Goal: Contribute content

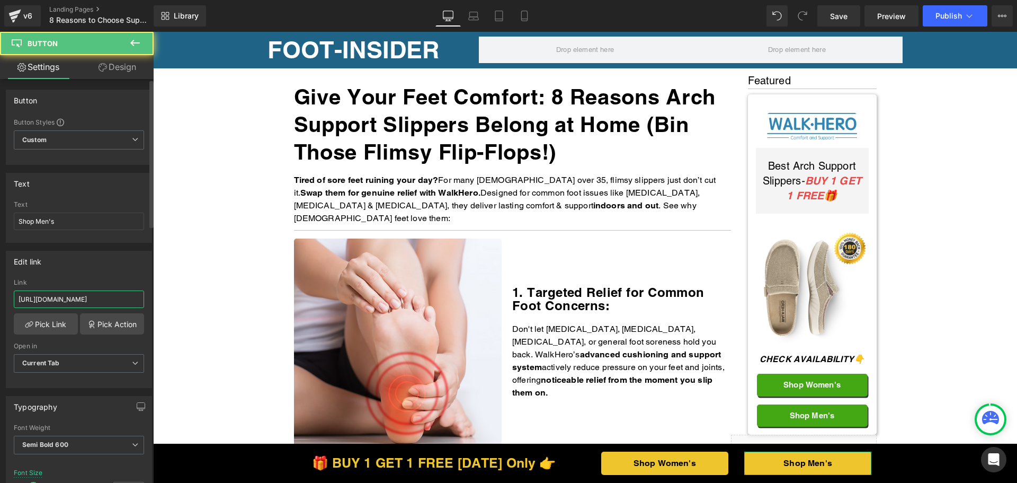
click at [94, 302] on input "https://walkhero.com/products/mens-arch-support-slippers-buy-1-get-1-free-1" at bounding box center [79, 298] width 130 height 17
paste input "thewalkhero.com/products/mens-arch-support-slippers-buy-1-get-1-free"
type input "https://thewalkhero.com/products/mens-arch-support-slippers-buy-1-get-1-free"
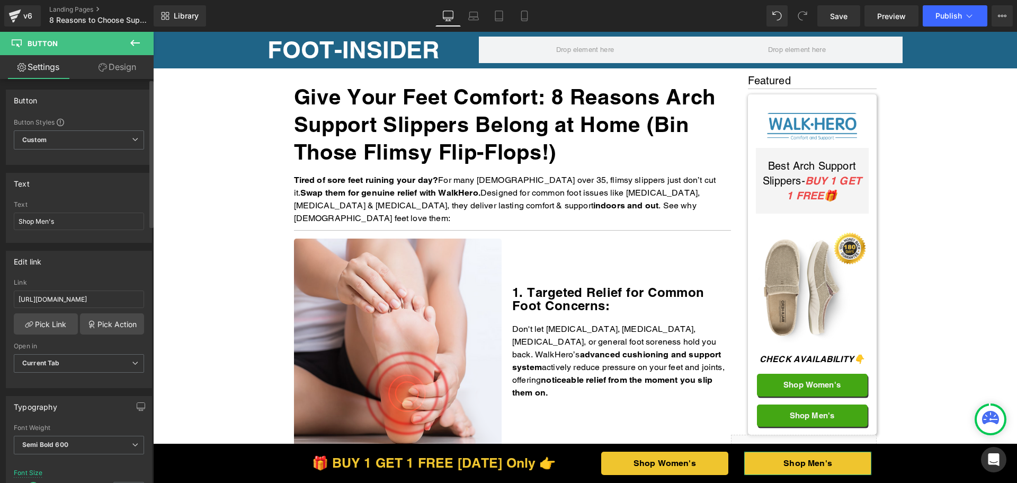
click at [94, 277] on div "Edit link https://thewalkhero.com/products/mens-arch-support-slippers-buy-1-get…" at bounding box center [79, 319] width 146 height 137
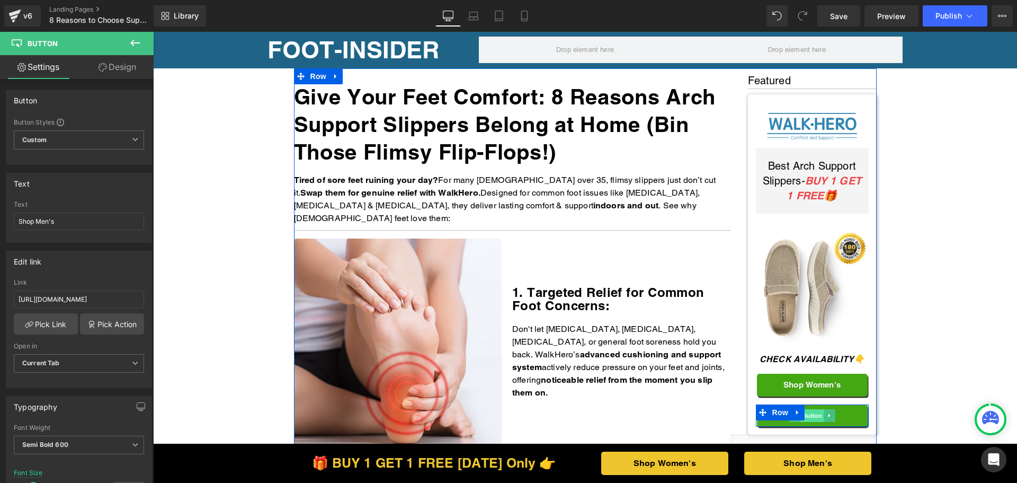
click at [818, 414] on span "Button" at bounding box center [812, 415] width 24 height 13
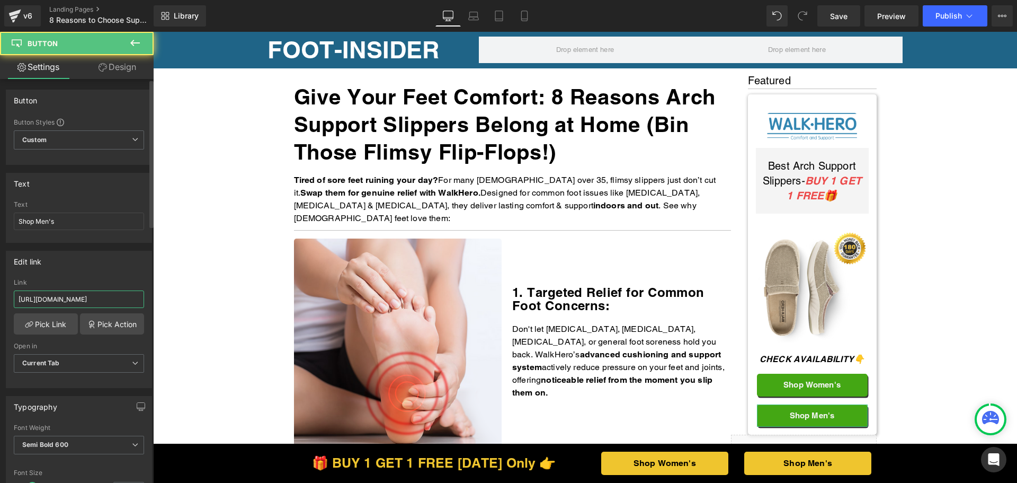
click at [106, 295] on input "https://walkhero.com/products/mens-arch-support-slippers-buy-1-get-1-free-1" at bounding box center [79, 298] width 130 height 17
paste input "thewalkhero.com/products/mens-arch-support-slippers-buy-1-get-1-free"
type input "https://thewalkhero.com/products/mens-arch-support-slippers-buy-1-get-1-free"
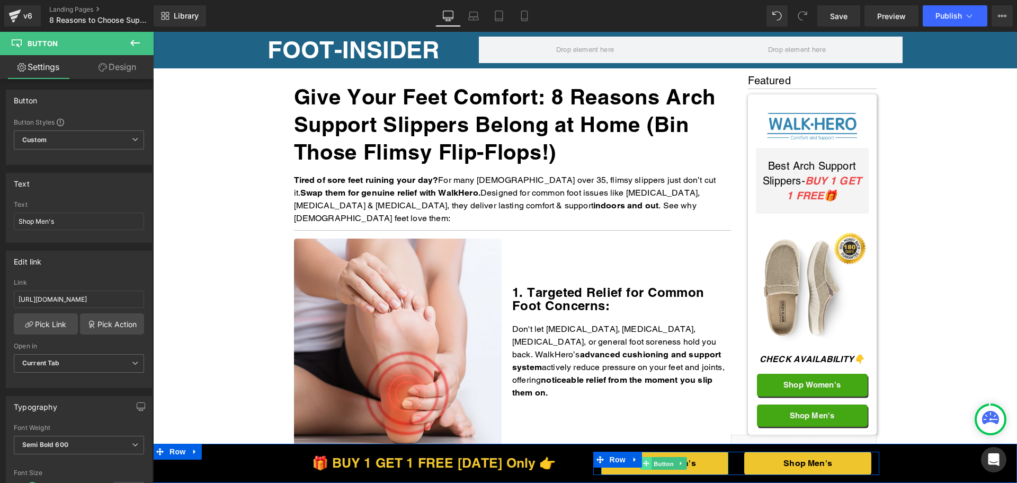
click at [652, 466] on span "Button" at bounding box center [664, 463] width 24 height 13
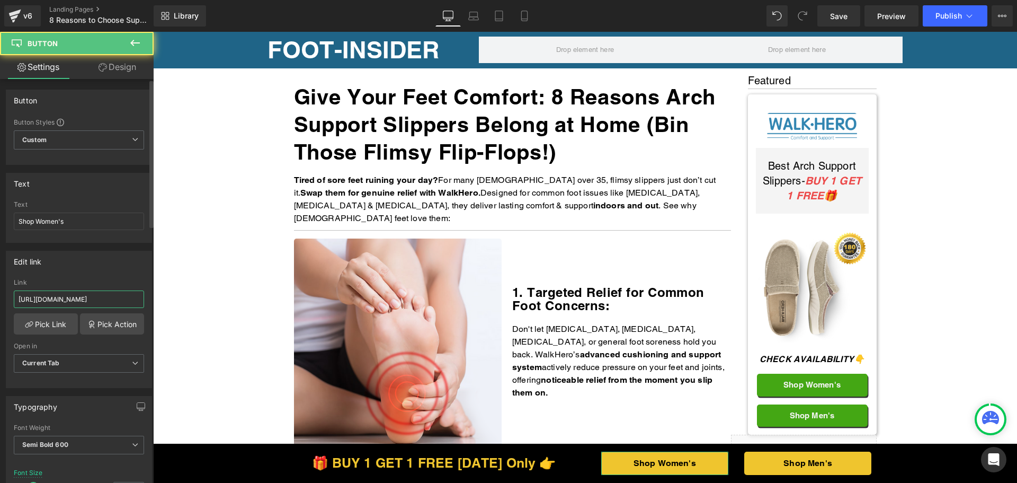
click at [100, 298] on input "https://walkhero.com/products/womens-arch-support-slippers-buy-1-get-1-free" at bounding box center [79, 298] width 130 height 17
paste input "the"
type input "https://thewalkhero.com/products/womens-arch-support-slippers-buy-1-get-1-free"
click at [106, 273] on div "Edit link https://thewalkhero.com/products/womens-arch-support-slippers-buy-1-g…" at bounding box center [79, 319] width 146 height 137
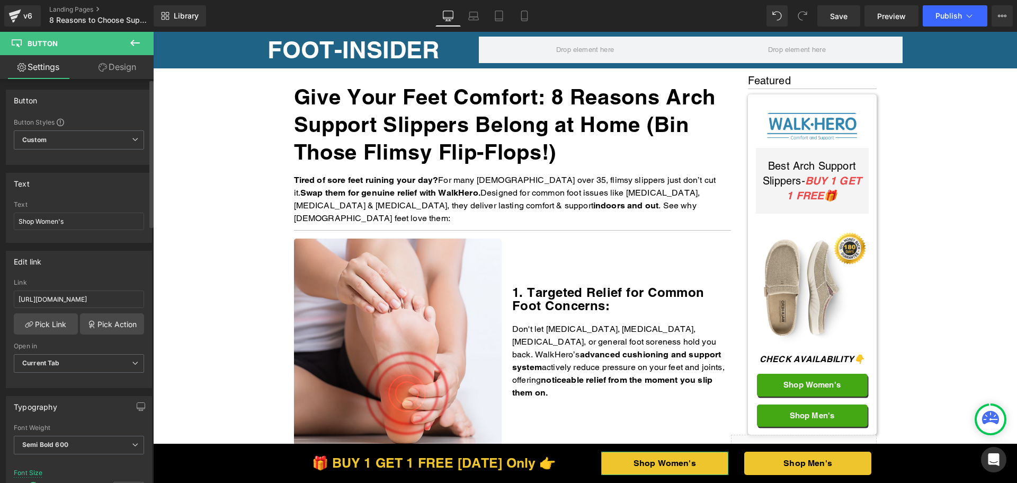
scroll to position [0, 0]
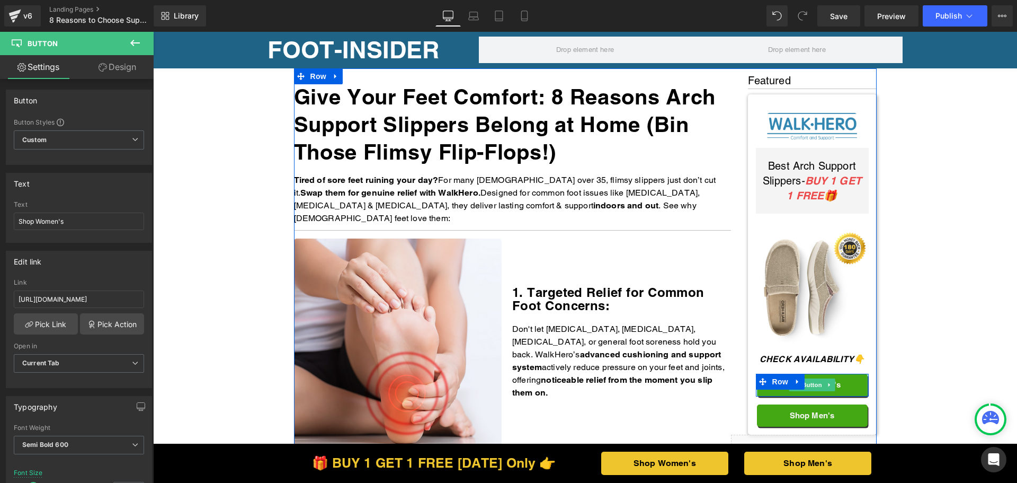
click at [820, 383] on span "Button" at bounding box center [812, 384] width 24 height 13
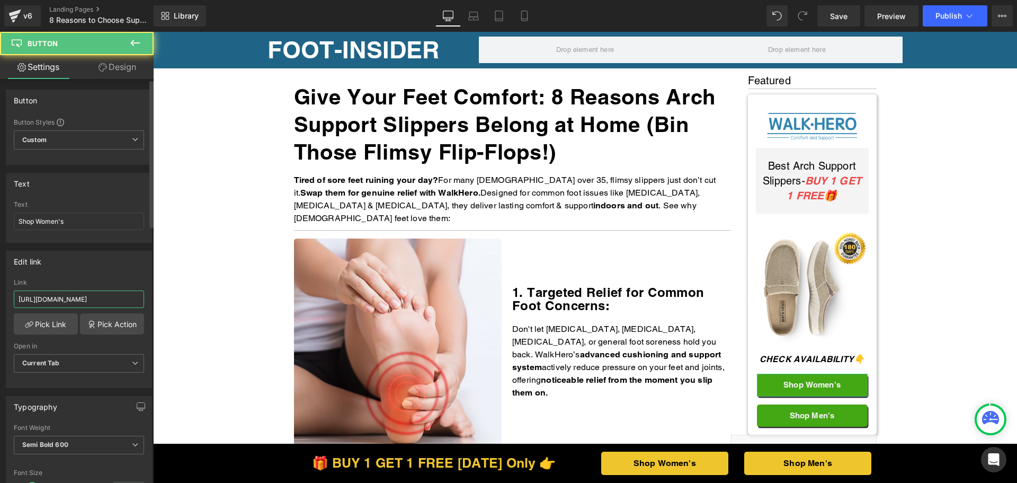
click at [106, 295] on input "https://walkhero.com/products/womens-arch-support-slippers-buy-1-get-1-free" at bounding box center [79, 298] width 130 height 17
paste input "the"
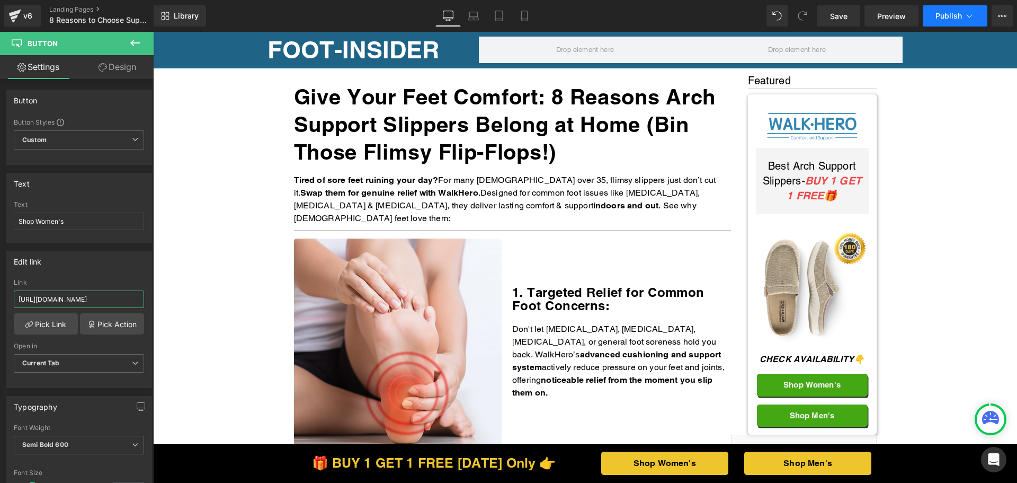
type input "https://thewalkhero.com/products/womens-arch-support-slippers-buy-1-get-1-free"
click at [959, 8] on button "Publish" at bounding box center [955, 15] width 65 height 21
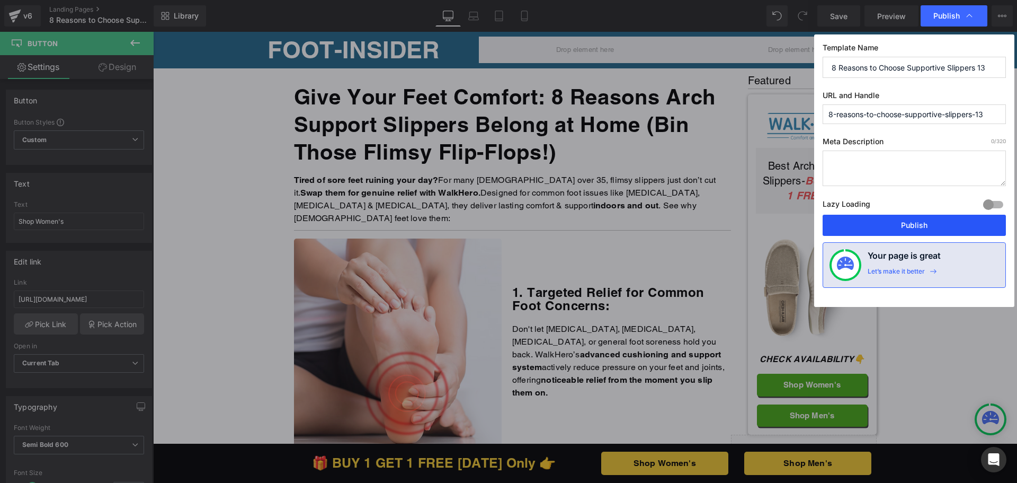
click at [902, 226] on button "Publish" at bounding box center [914, 225] width 183 height 21
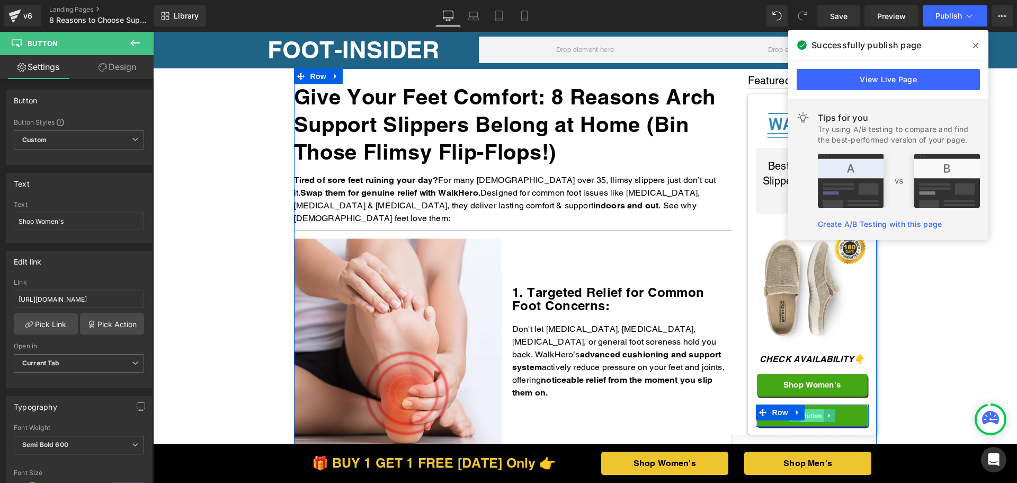
click at [810, 416] on span "Button" at bounding box center [812, 415] width 24 height 13
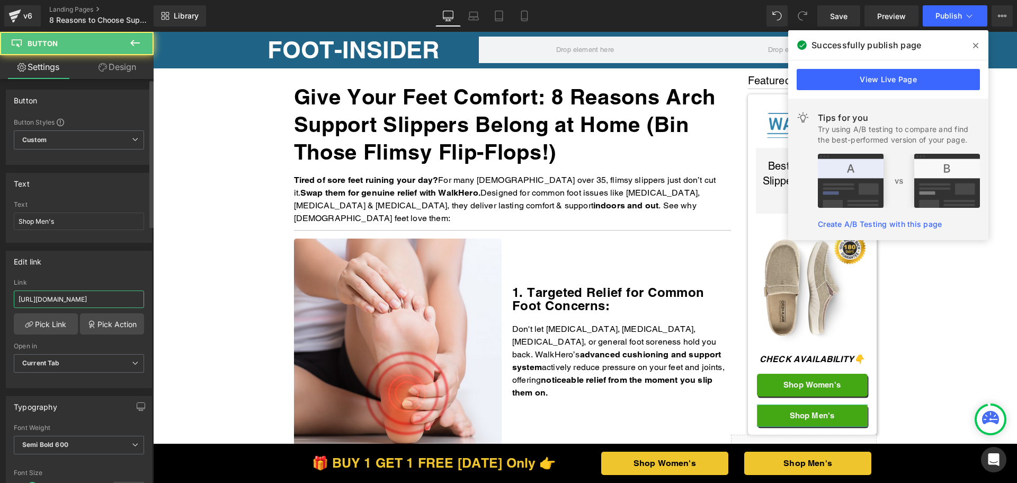
click at [74, 297] on input "https://thewalkhero.com/products/mens-arch-support-slippers-buy-1-get-1-free" at bounding box center [79, 298] width 130 height 17
paste input "walkhero.com/products/mens-arch-support-slippers-buy-1-get-1-free-1"
type input "https://walkhero.com/products/mens-arch-support-slippers-buy-1-get-1-free-1"
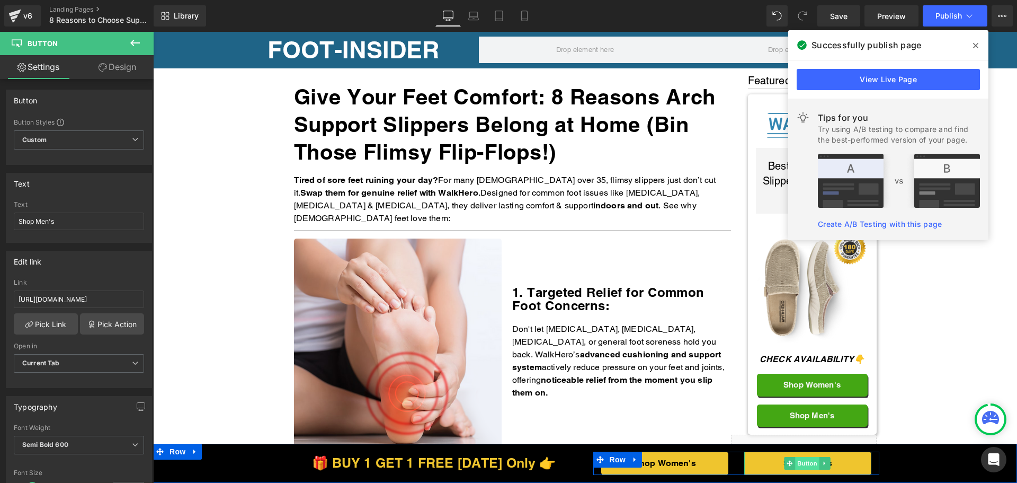
click at [803, 467] on span "Button" at bounding box center [807, 463] width 24 height 13
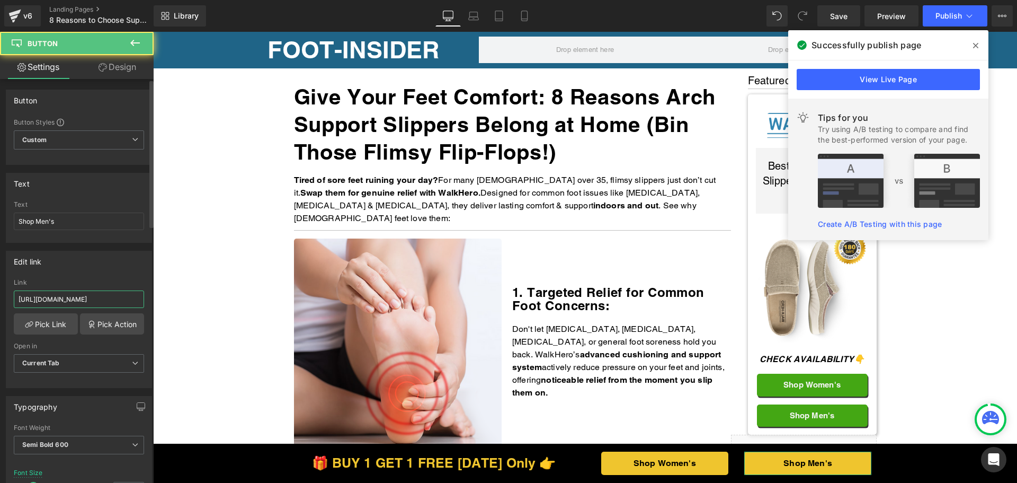
click at [79, 300] on input "https://thewalkhero.com/products/mens-arch-support-slippers-buy-1-get-1-free" at bounding box center [79, 298] width 130 height 17
paste input "walkhero.com/products/mens-arch-support-slippers-buy-1-get-1-free-1"
type input "https://walkhero.com/products/mens-arch-support-slippers-buy-1-get-1-free-1"
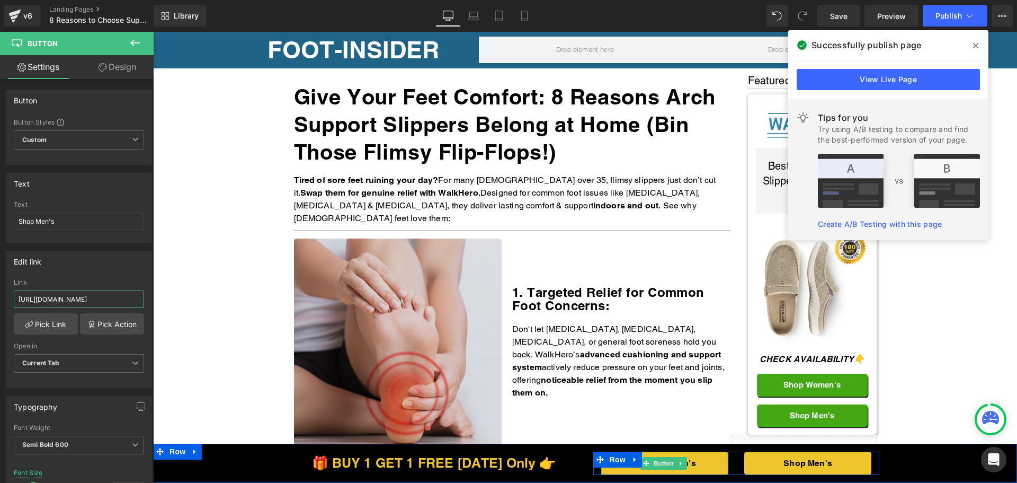
drag, startPoint x: 660, startPoint y: 465, endPoint x: 351, endPoint y: 391, distance: 317.5
click at [660, 465] on span "Button" at bounding box center [664, 463] width 24 height 13
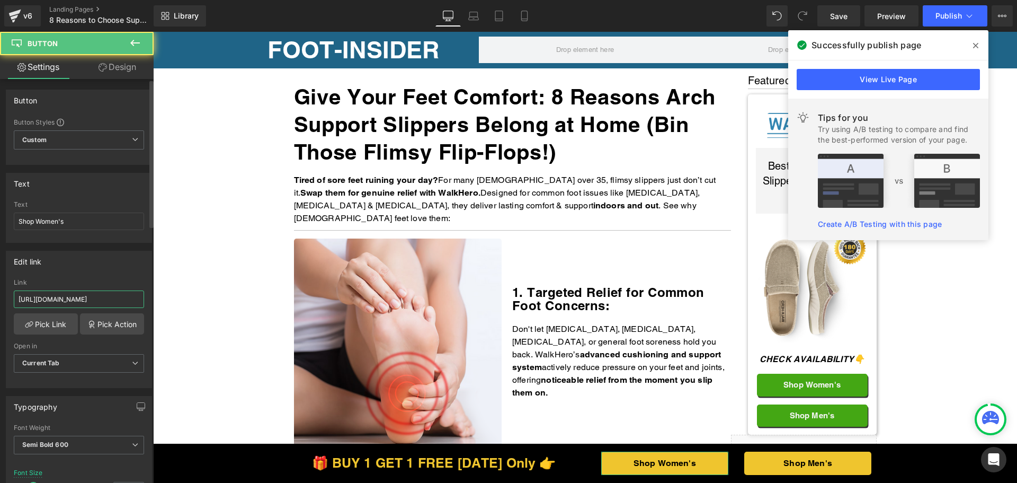
click at [63, 302] on input "https://thewalkhero.com/products/womens-arch-support-slippers-buy-1-get-1-free" at bounding box center [79, 298] width 130 height 17
paste input "text"
type input "https://walkhero.com/products/womens-arch-support-slippers-buy-1-get-1-free"
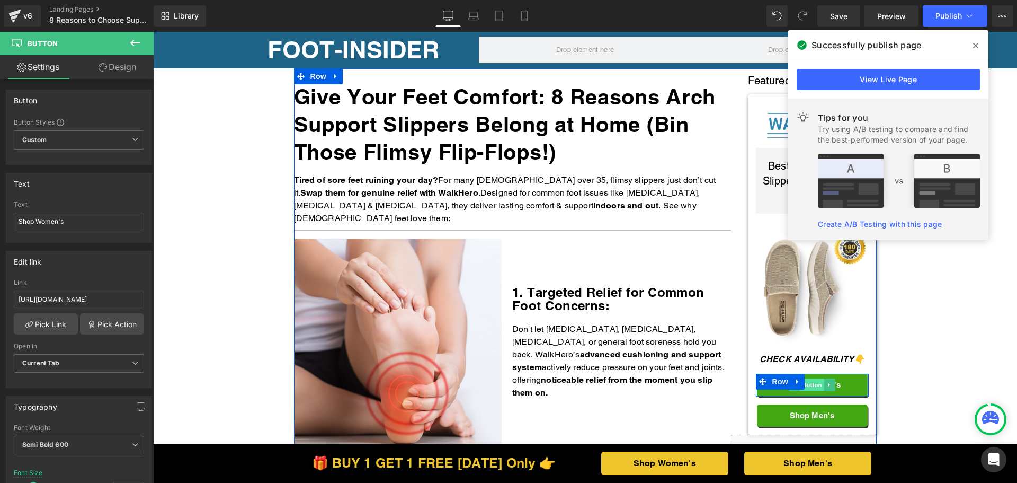
click at [807, 386] on span "Button" at bounding box center [812, 384] width 24 height 13
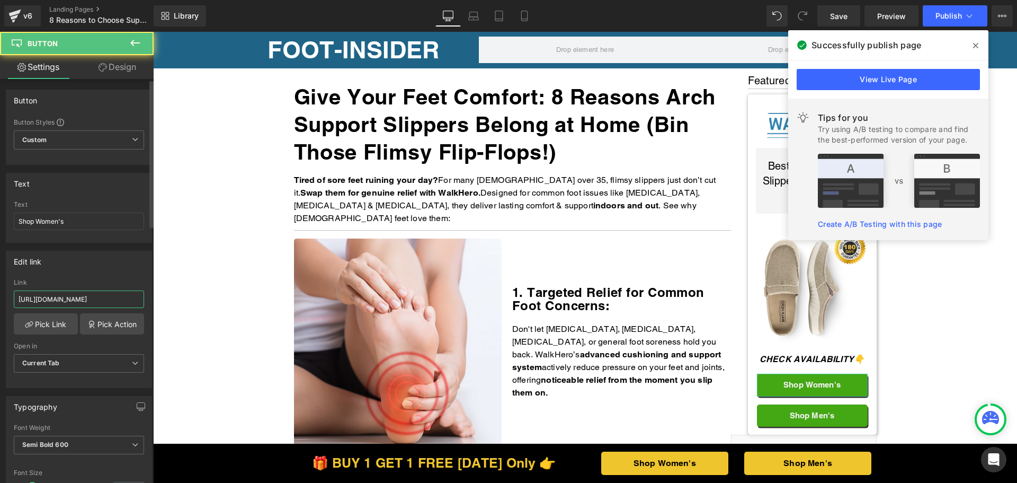
click at [78, 298] on input "https://thewalkhero.com/products/womens-arch-support-slippers-buy-1-get-1-free" at bounding box center [79, 298] width 130 height 17
paste input "text"
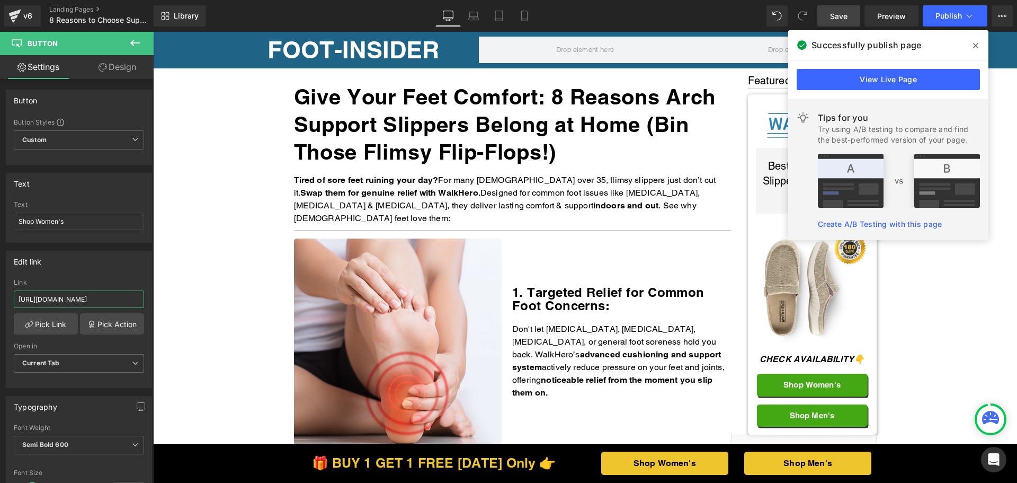
type input "https://walkhero.com/products/womens-arch-support-slippers-buy-1-get-1-free"
click at [844, 14] on span "Save" at bounding box center [838, 16] width 17 height 11
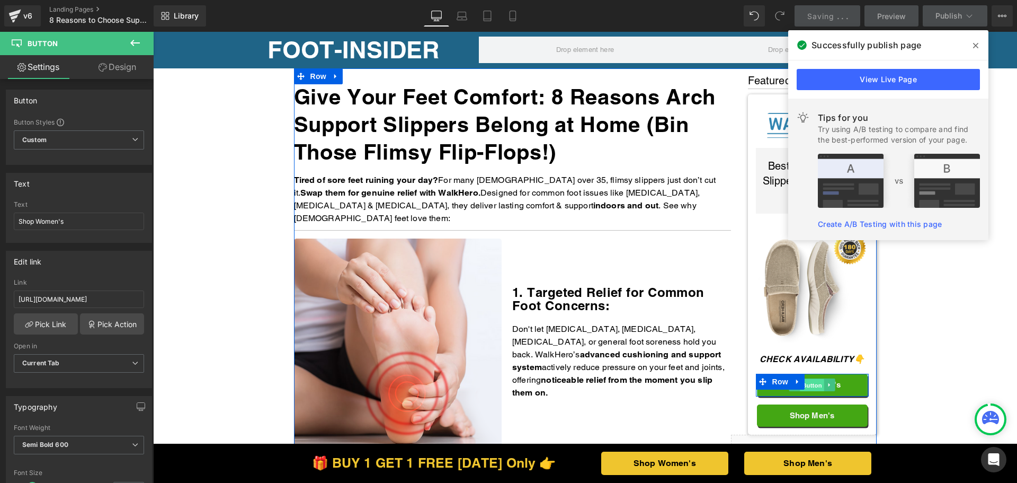
click at [809, 384] on span "Button" at bounding box center [812, 385] width 24 height 13
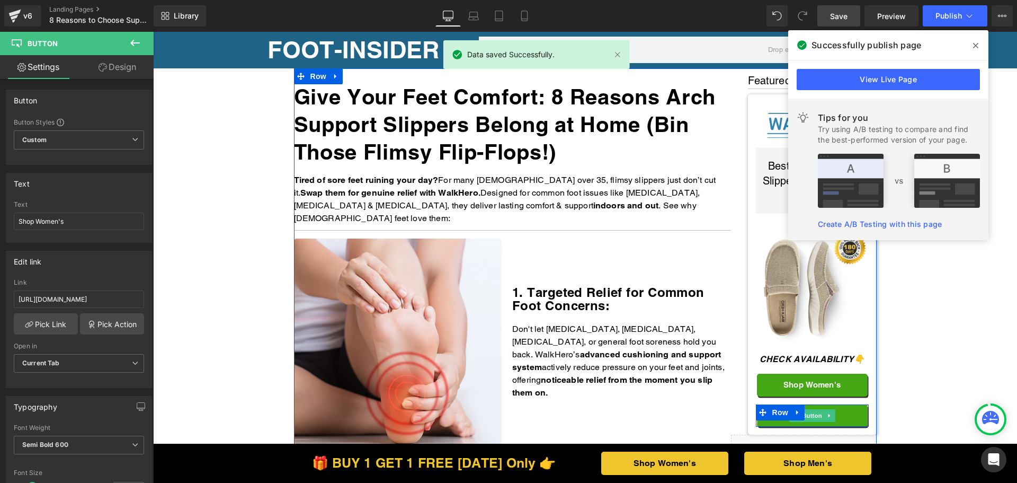
click at [813, 417] on span "Button" at bounding box center [812, 415] width 24 height 13
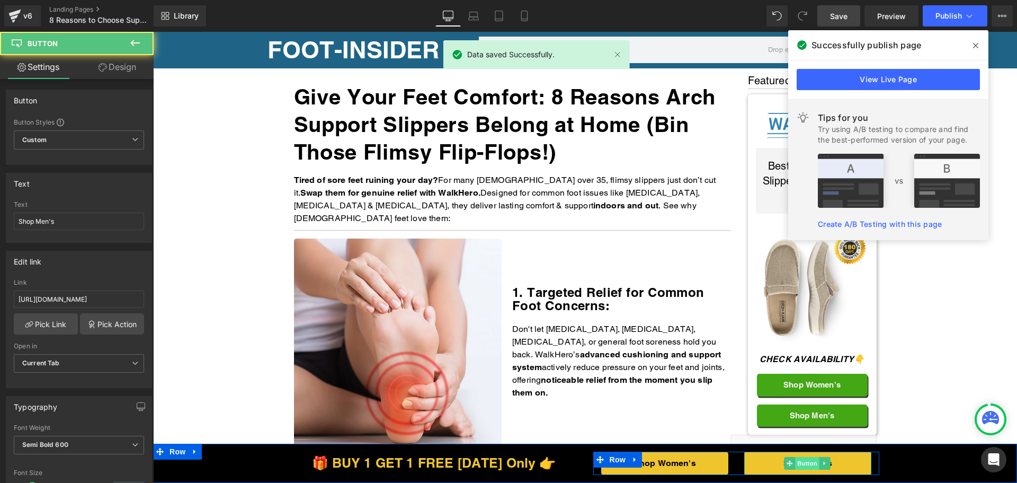
click at [805, 460] on span "Button" at bounding box center [807, 463] width 24 height 13
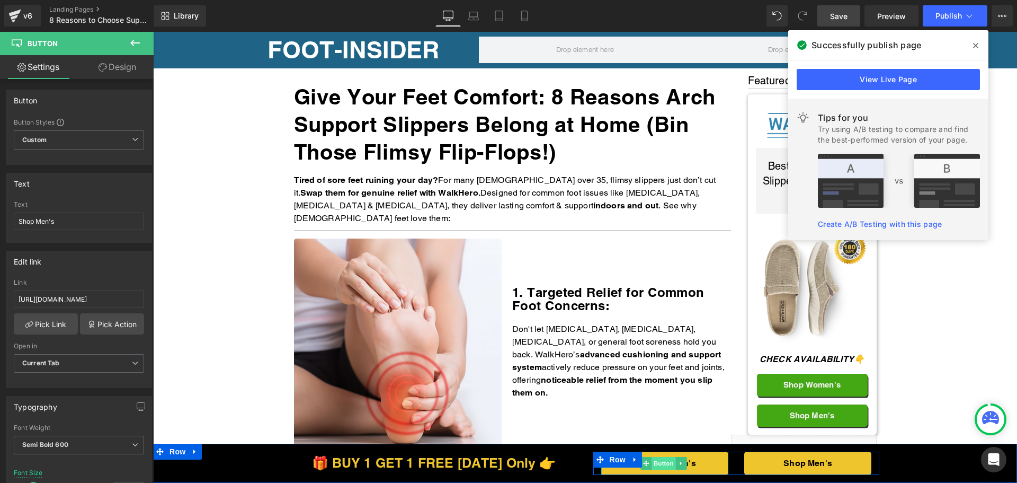
click at [657, 462] on span "Button" at bounding box center [664, 463] width 24 height 13
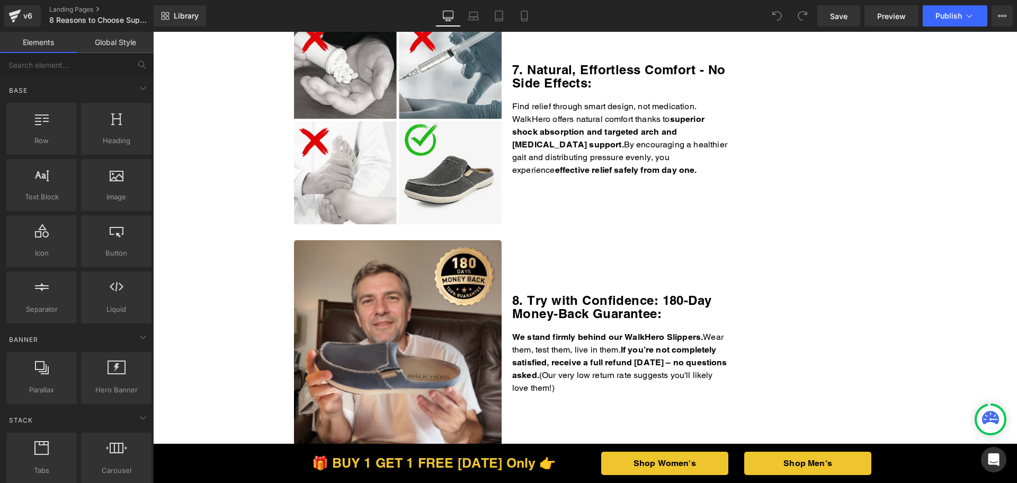
scroll to position [1695, 0]
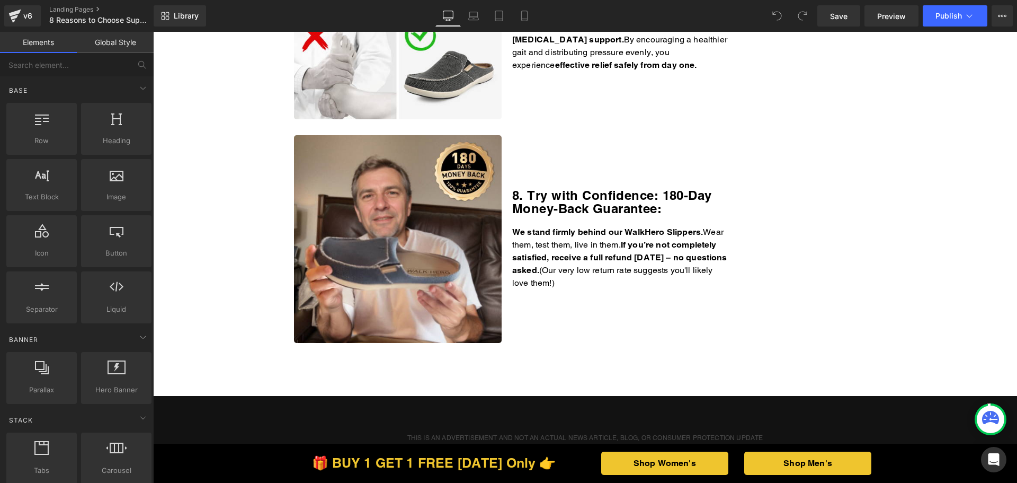
click at [621, 273] on p "We stand firmly behind our WalkHero Slippers. Wear them, test them, live in the…" at bounding box center [621, 258] width 219 height 64
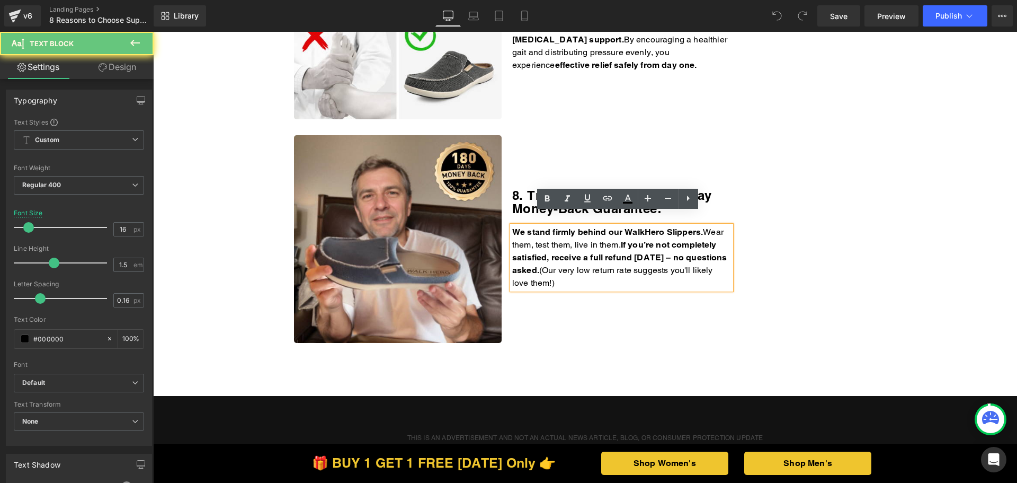
click at [618, 270] on p "We stand firmly behind our WalkHero Slippers. Wear them, test them, live in the…" at bounding box center [621, 258] width 219 height 64
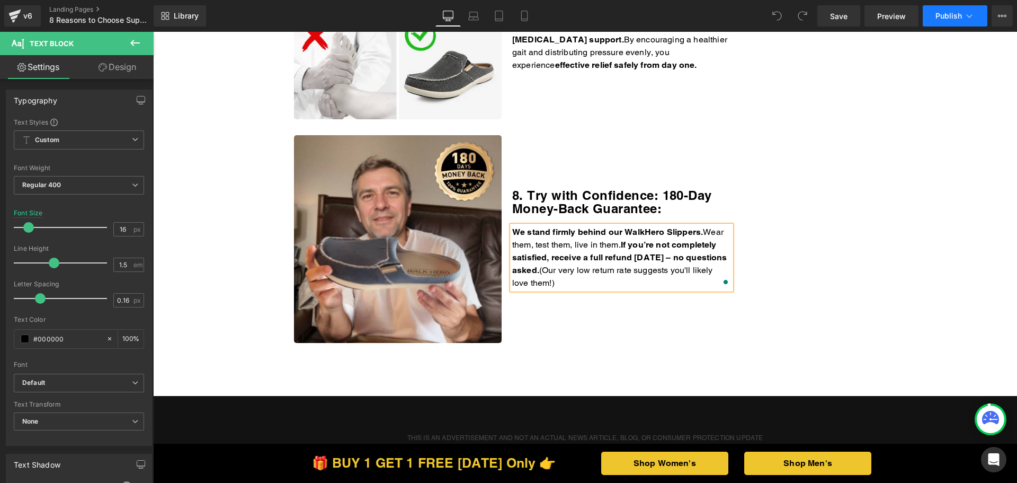
click at [947, 6] on button "Publish" at bounding box center [955, 15] width 65 height 21
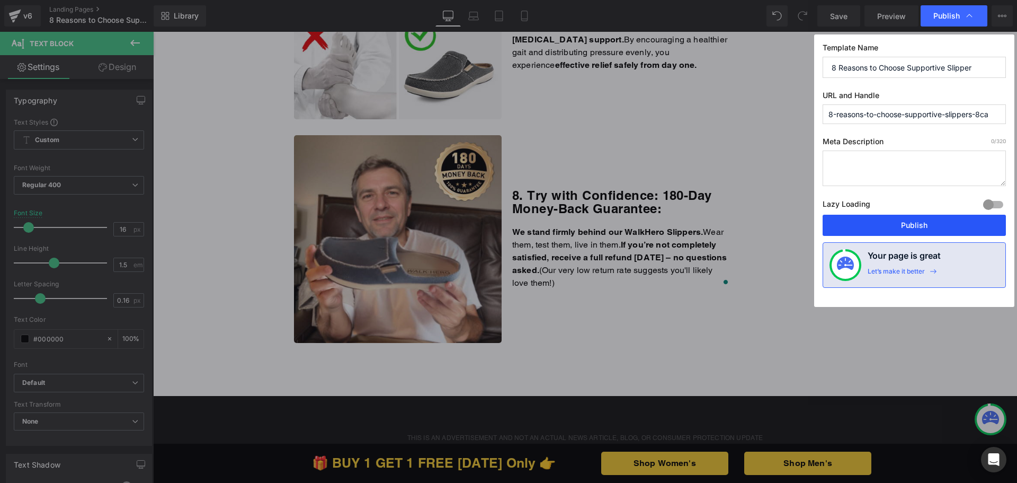
click at [886, 220] on button "Publish" at bounding box center [914, 225] width 183 height 21
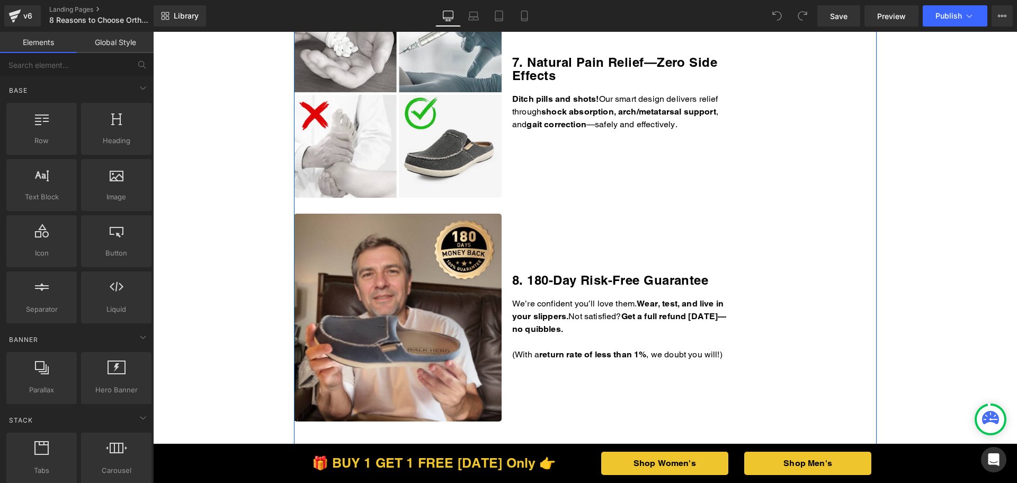
scroll to position [1801, 0]
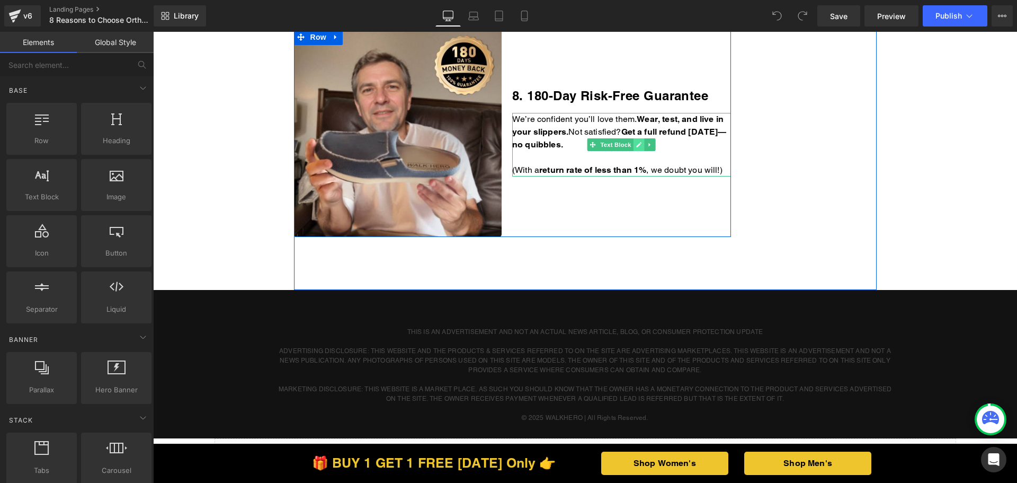
click at [637, 146] on icon at bounding box center [639, 144] width 6 height 6
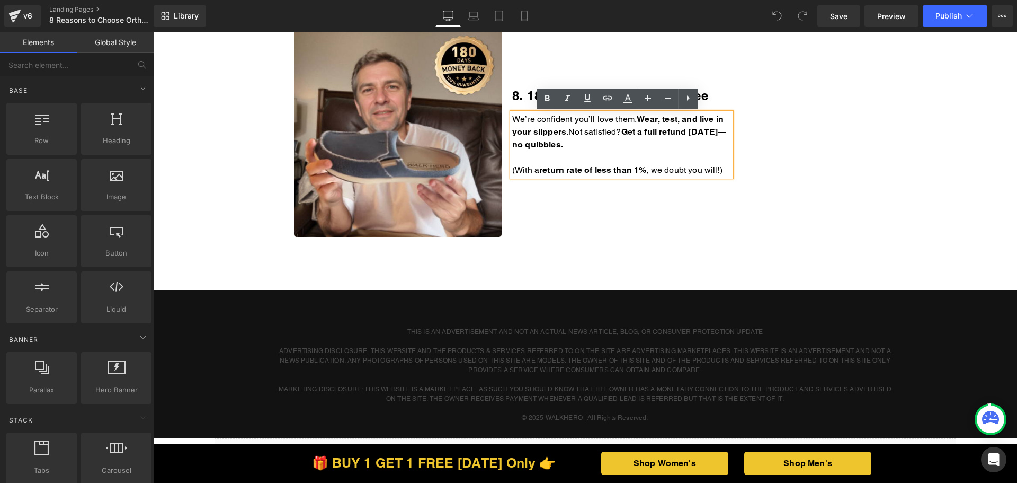
click at [627, 146] on p "We’re confident you’ll love them. Wear, test, and live in your slippers. Not sa…" at bounding box center [621, 132] width 219 height 38
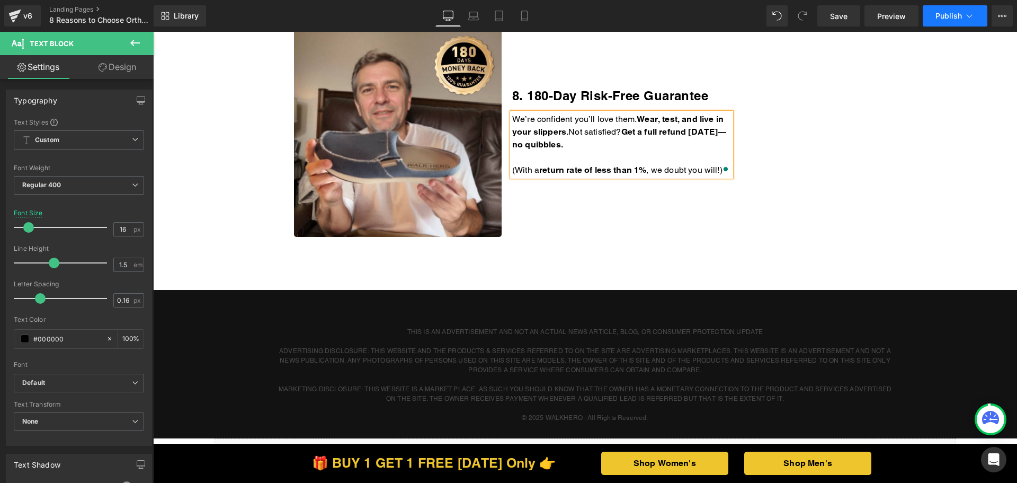
click at [942, 10] on button "Publish" at bounding box center [955, 15] width 65 height 21
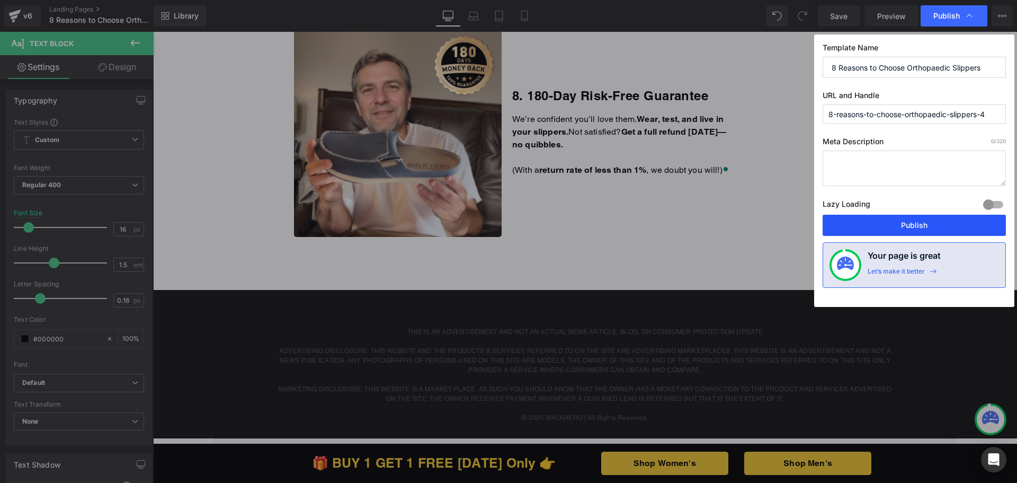
click at [888, 229] on button "Publish" at bounding box center [914, 225] width 183 height 21
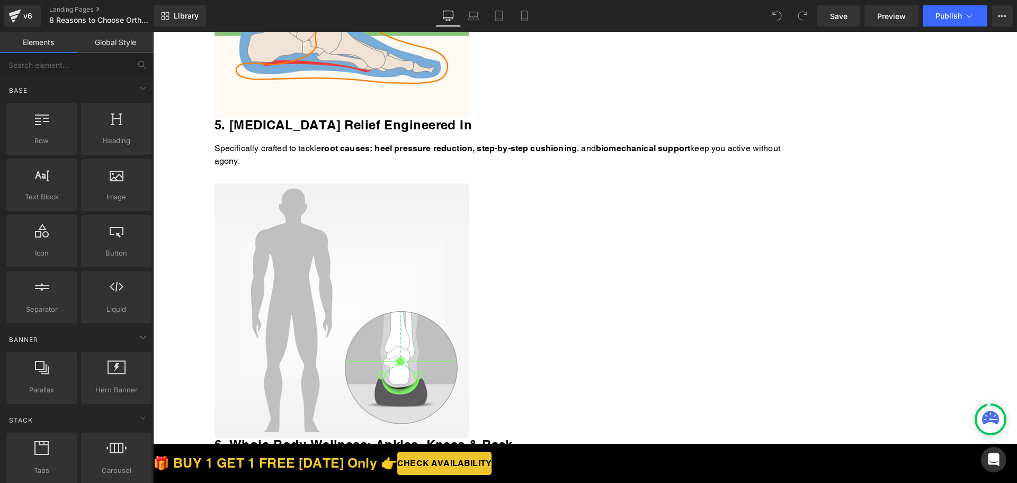
scroll to position [1801, 0]
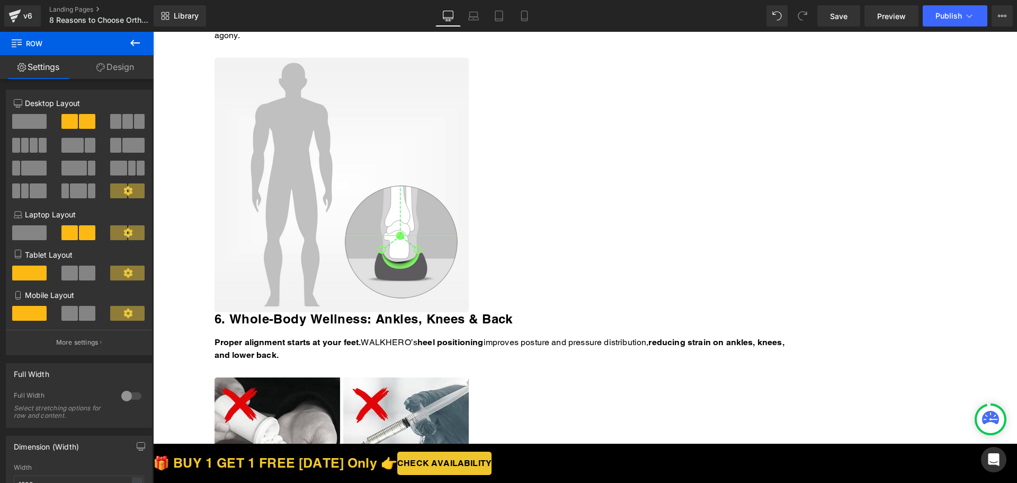
click at [153, 32] on link at bounding box center [153, 32] width 0 height 0
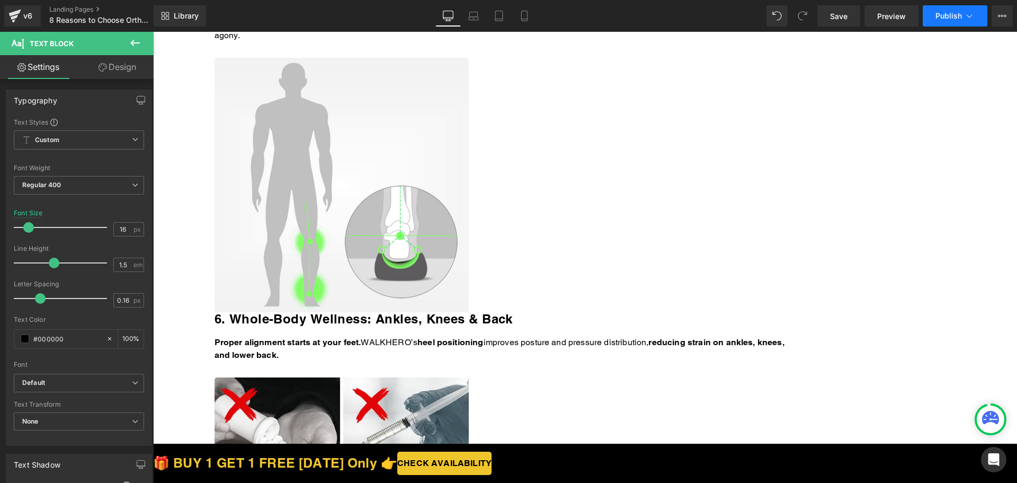
click at [947, 10] on button "Publish" at bounding box center [955, 15] width 65 height 21
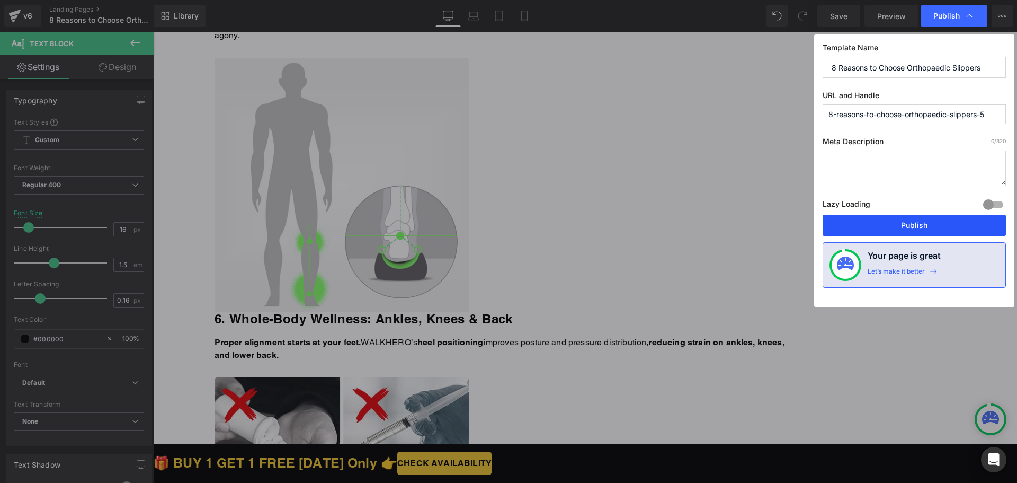
click at [899, 227] on button "Publish" at bounding box center [914, 225] width 183 height 21
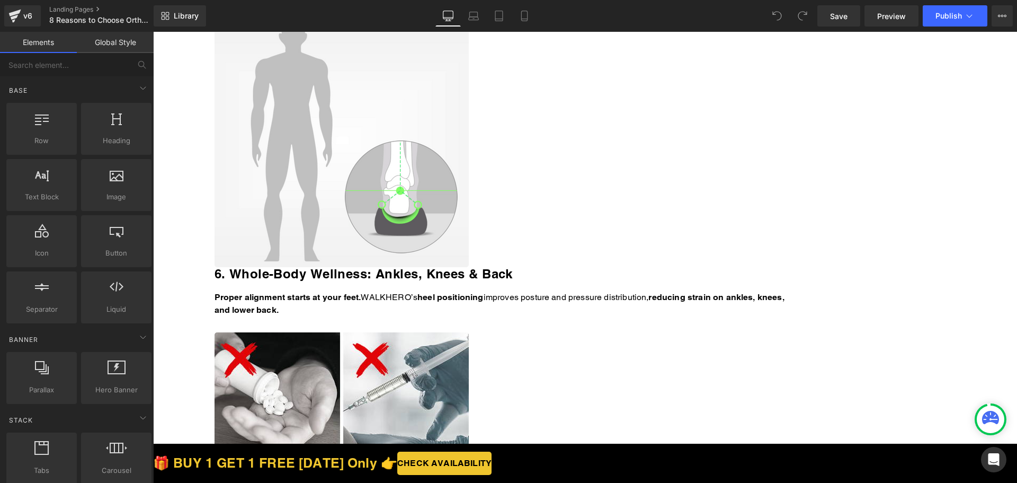
scroll to position [1748, 0]
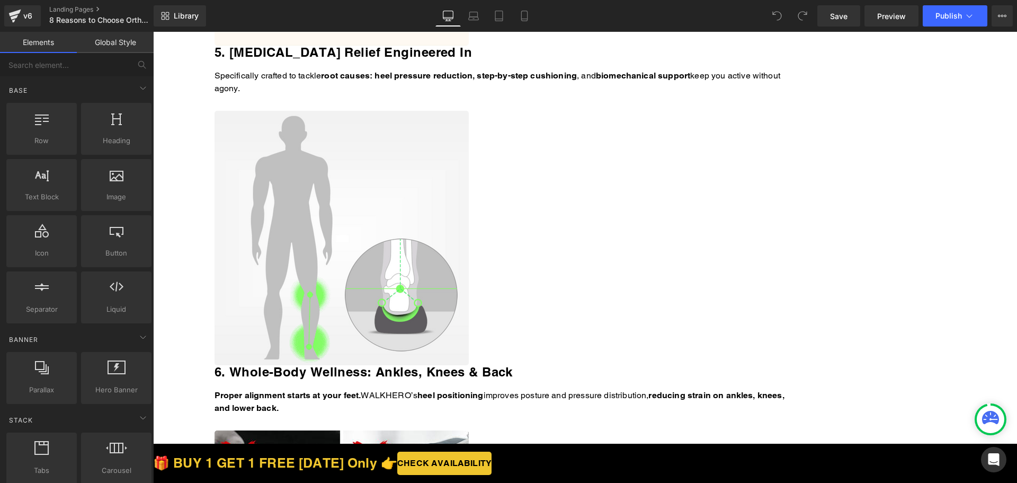
click at [153, 32] on icon at bounding box center [153, 32] width 0 height 0
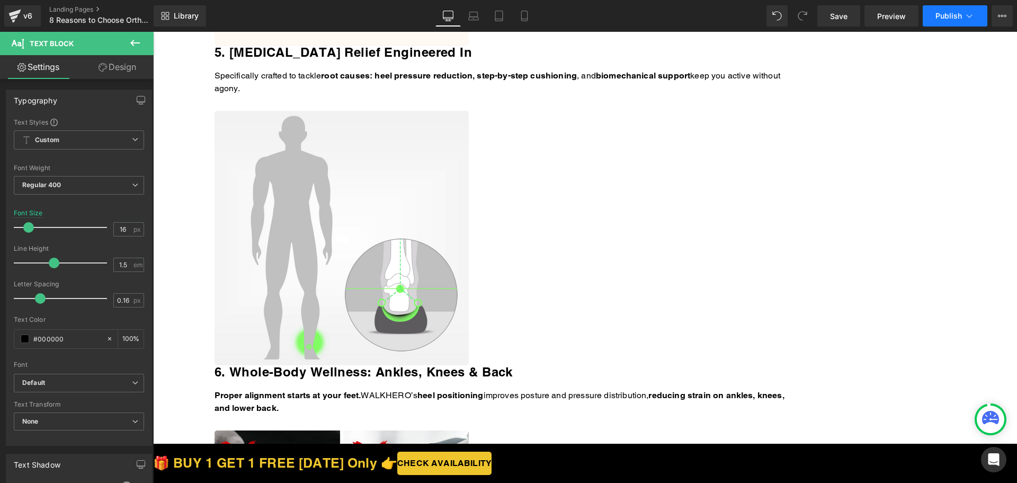
click at [951, 10] on button "Publish" at bounding box center [955, 15] width 65 height 21
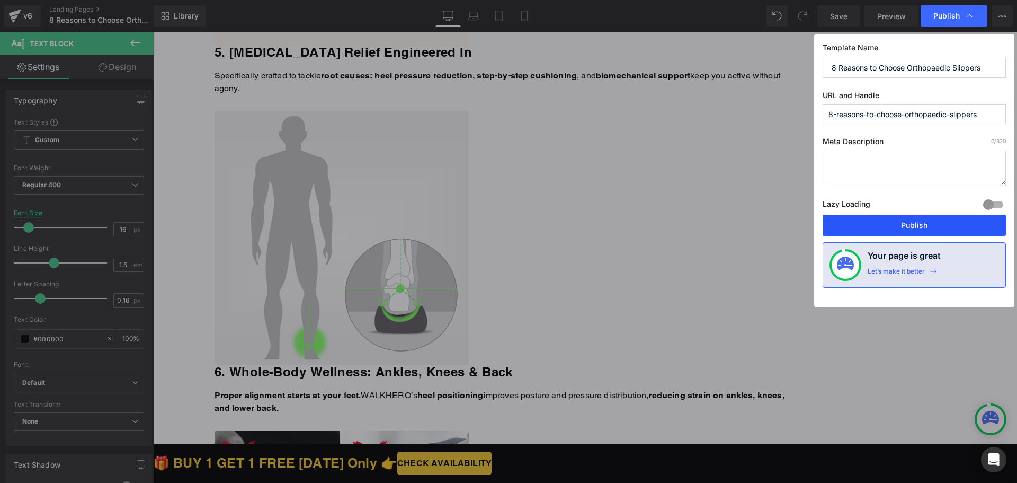
click at [877, 223] on button "Publish" at bounding box center [914, 225] width 183 height 21
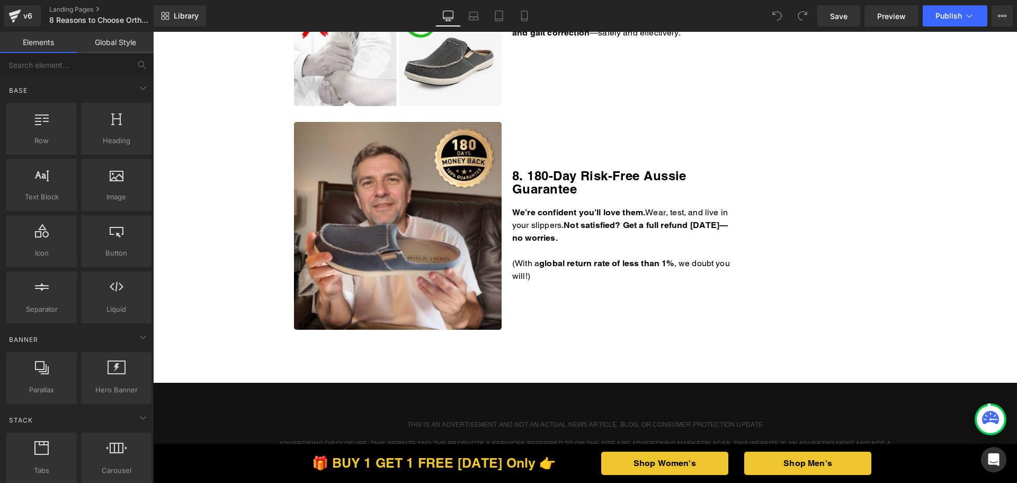
scroll to position [1748, 0]
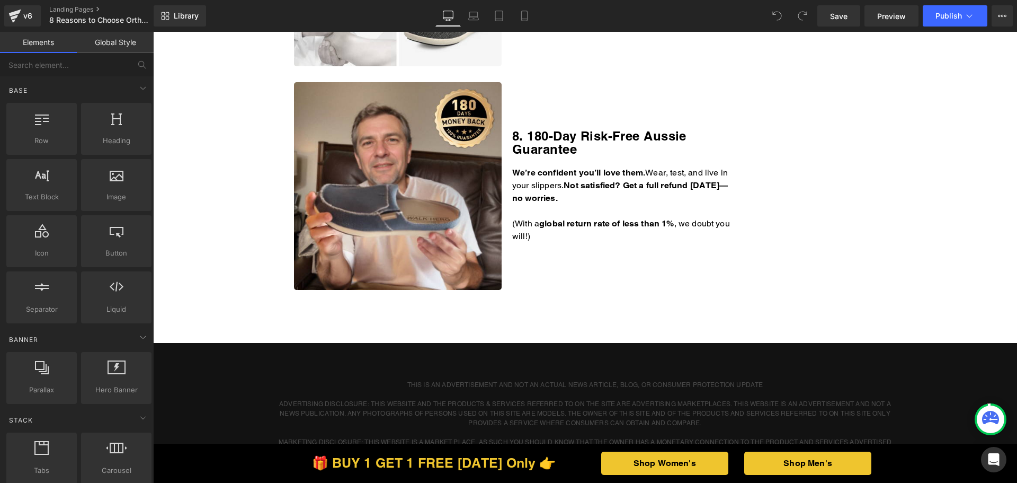
click at [585, 235] on p "(With a g lobal return rate of less than 1% , we doubt you will!)" at bounding box center [621, 229] width 219 height 25
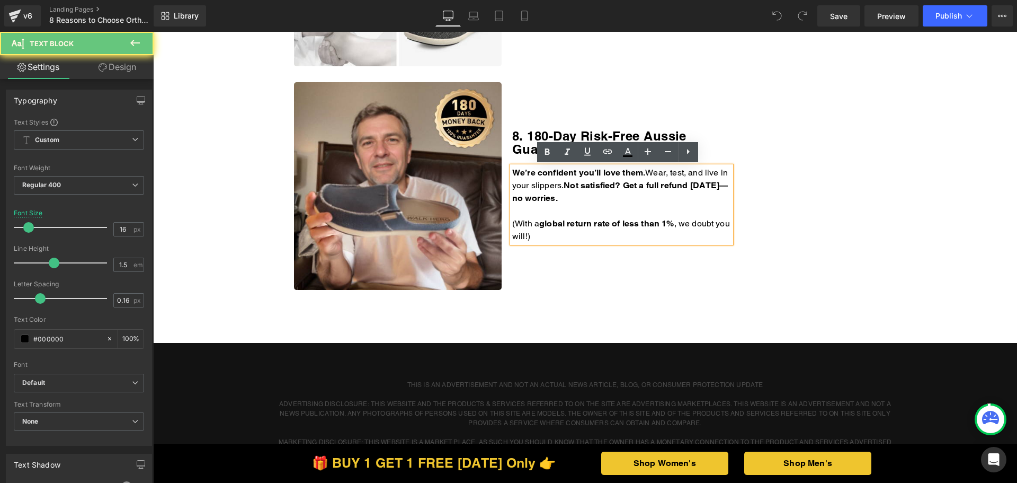
click at [566, 235] on p "(With a g lobal return rate of less than 1% , we doubt you will!)" at bounding box center [621, 229] width 219 height 25
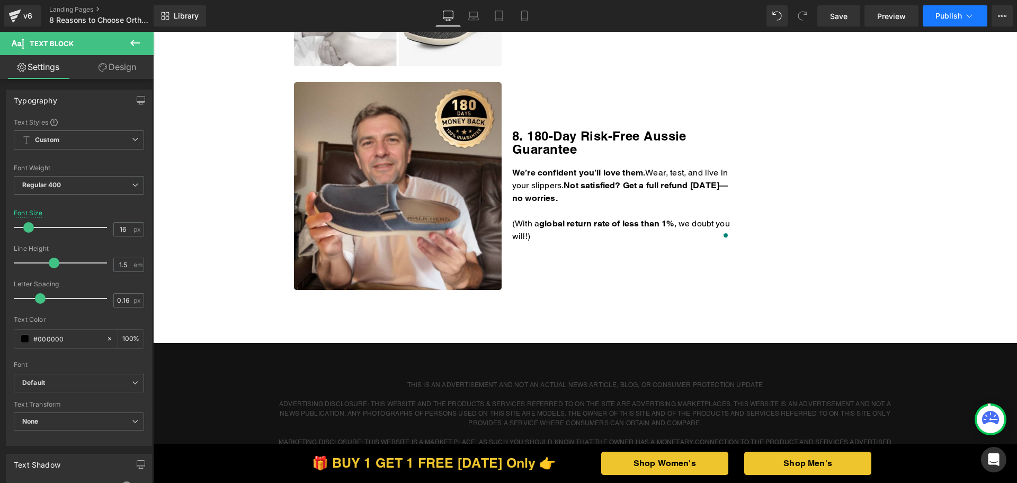
click at [950, 8] on button "Publish" at bounding box center [955, 15] width 65 height 21
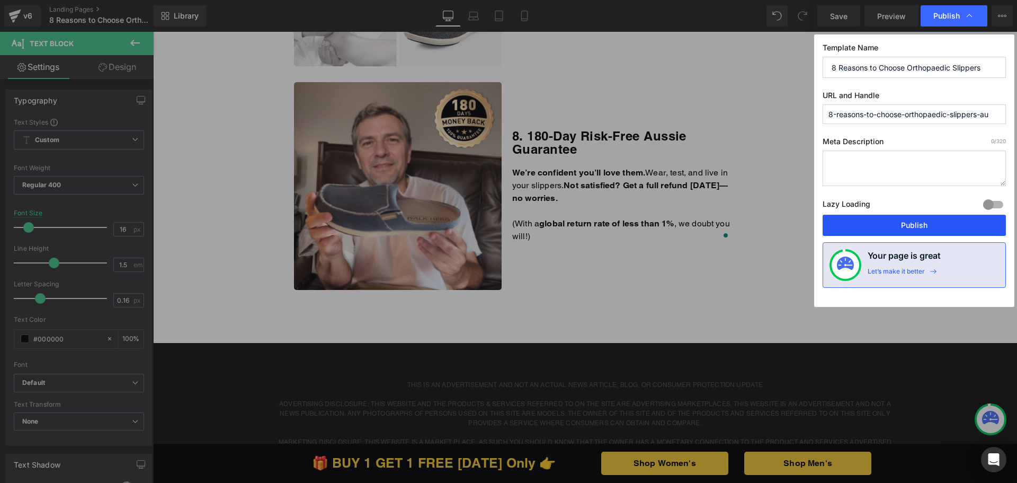
click at [866, 225] on button "Publish" at bounding box center [914, 225] width 183 height 21
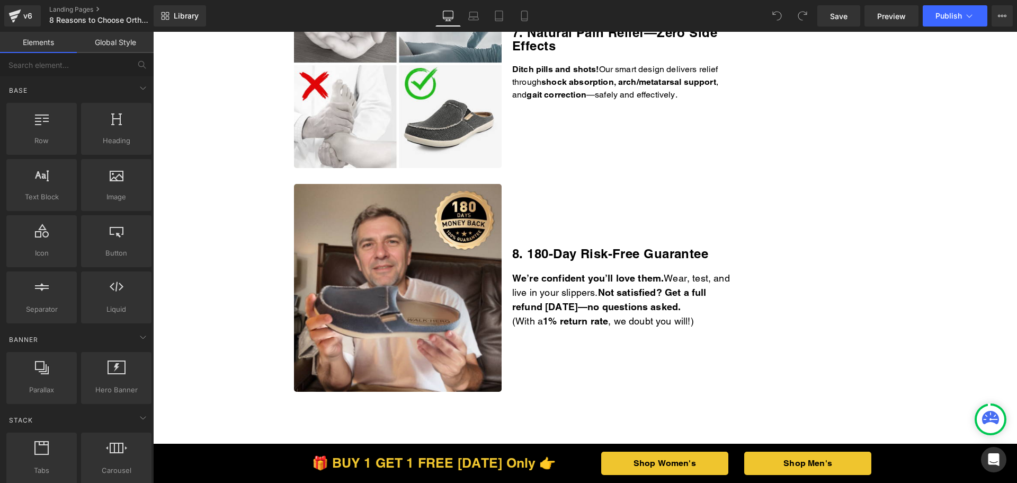
scroll to position [1695, 0]
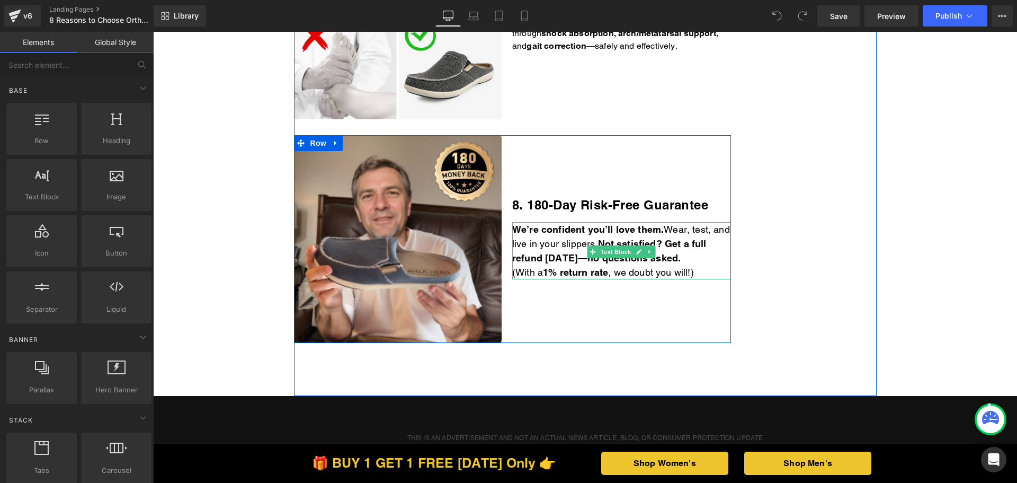
click at [700, 271] on p "(With a 1% return rate , we doubt you will!)" at bounding box center [621, 272] width 219 height 14
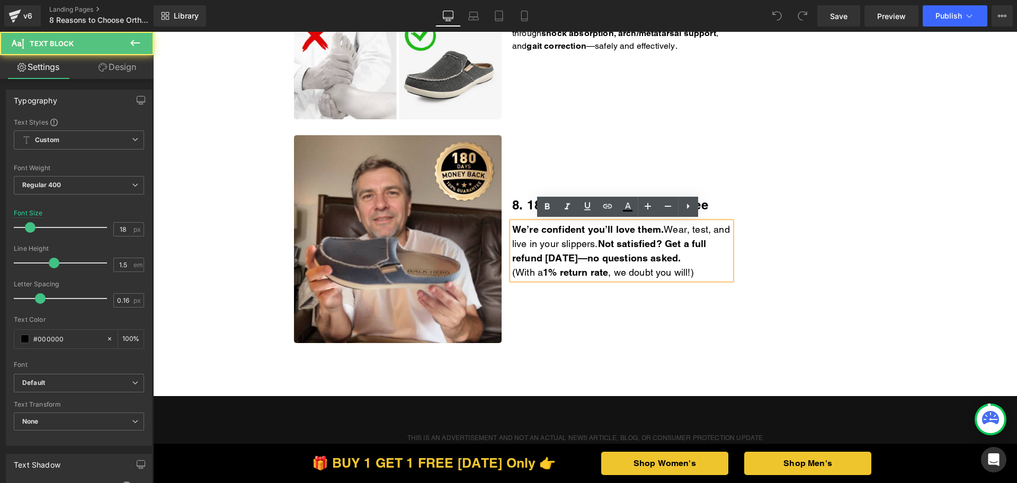
click at [701, 273] on p "(With a 1% return rate , we doubt you will!)" at bounding box center [621, 272] width 219 height 14
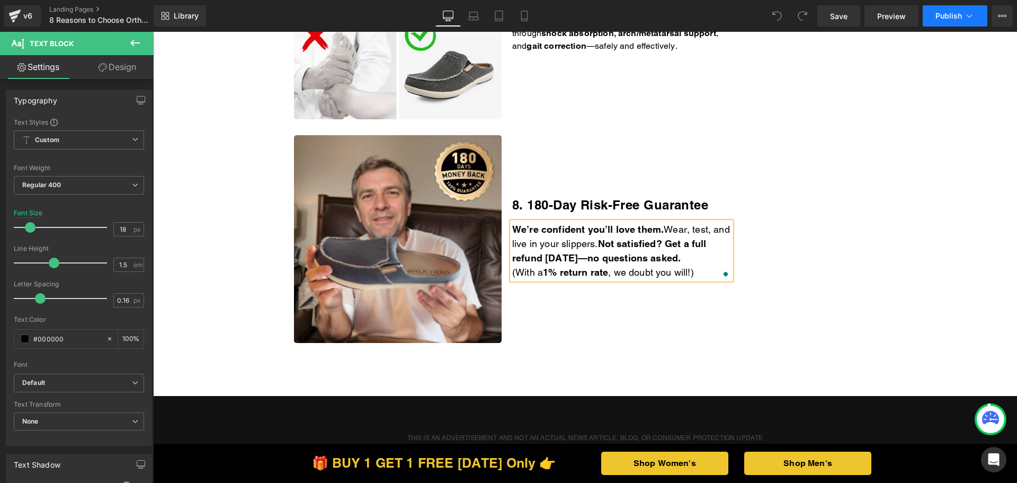
click at [946, 11] on button "Publish" at bounding box center [955, 15] width 65 height 21
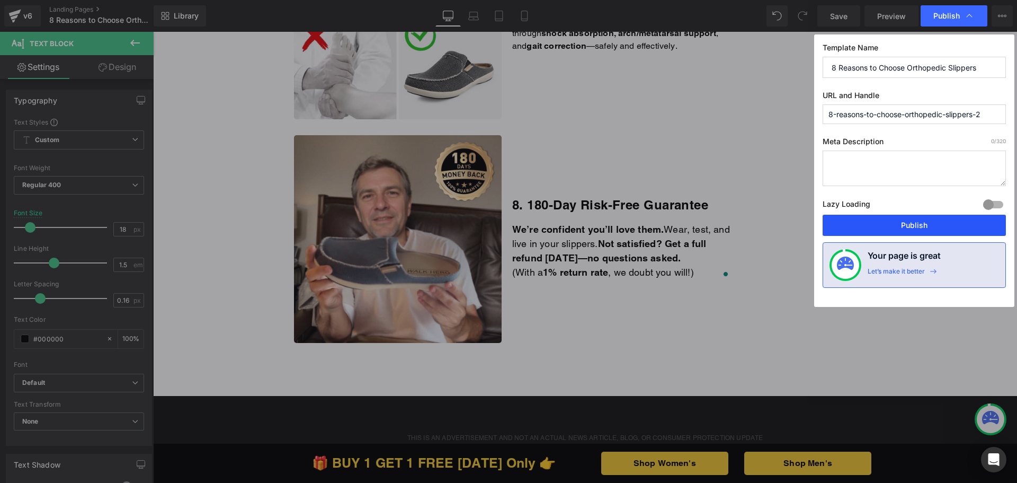
click at [881, 220] on button "Publish" at bounding box center [914, 225] width 183 height 21
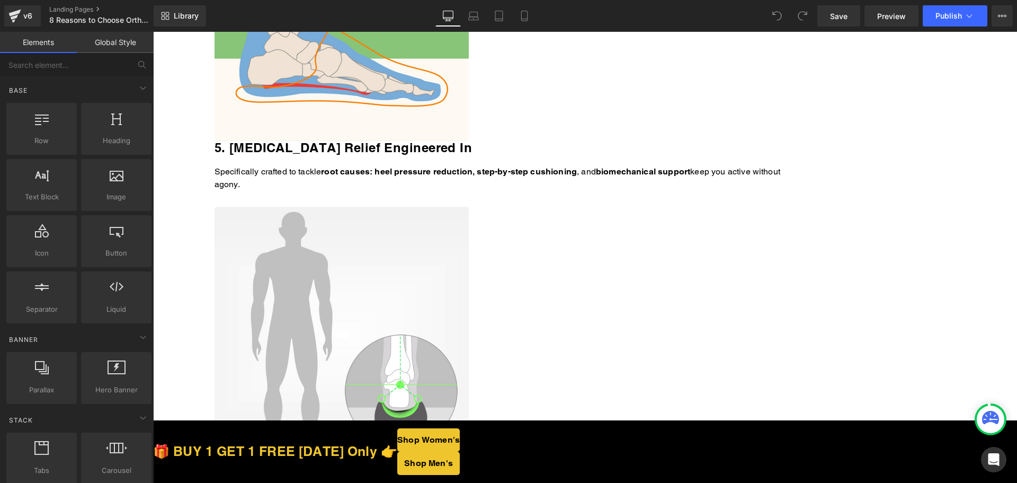
scroll to position [1801, 0]
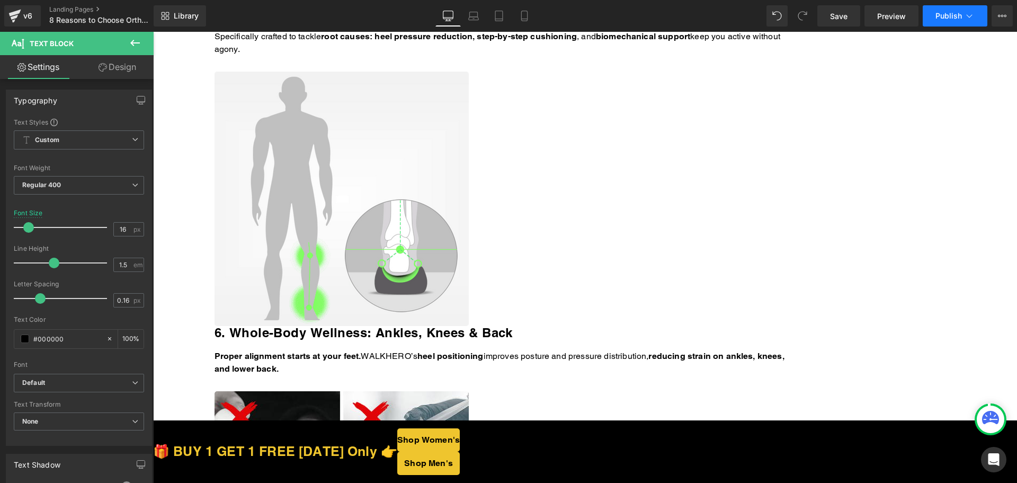
click at [964, 10] on button "Publish" at bounding box center [955, 15] width 65 height 21
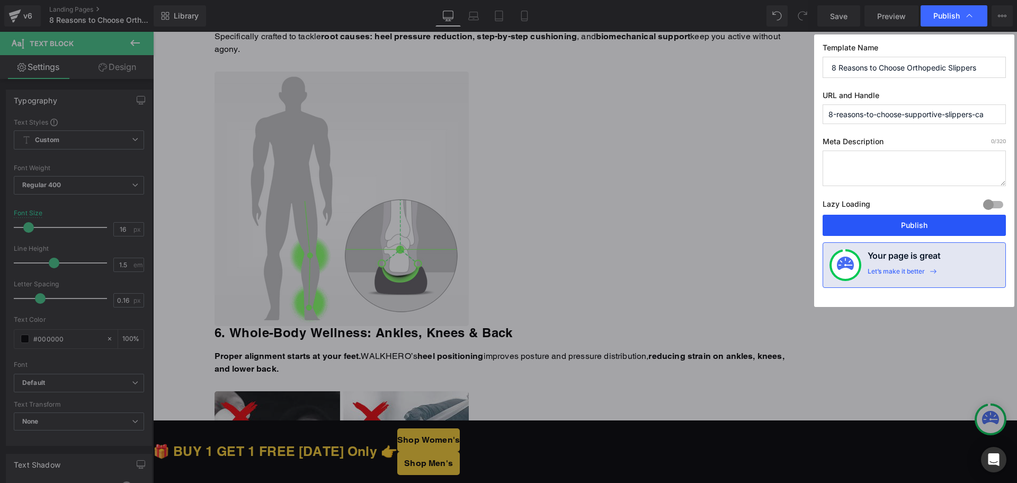
click at [890, 216] on button "Publish" at bounding box center [914, 225] width 183 height 21
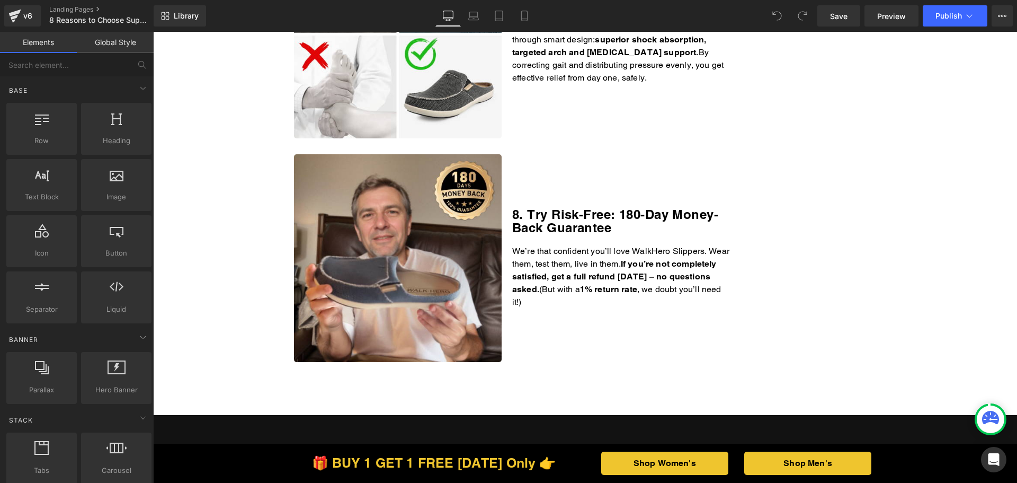
scroll to position [1801, 0]
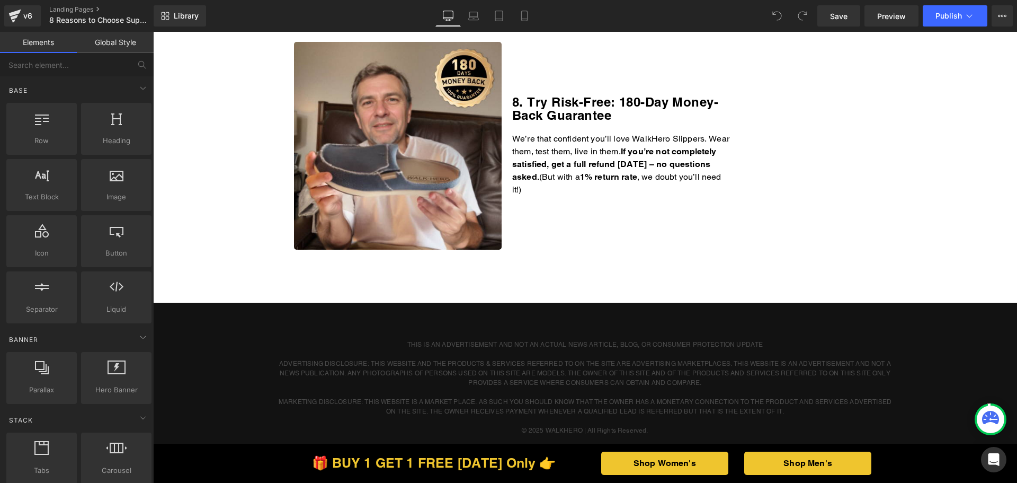
click at [641, 188] on div "8. Try Risk-Free: 180-Day Money-Back Guarantee Heading We’re that confident you…" at bounding box center [621, 146] width 219 height 208
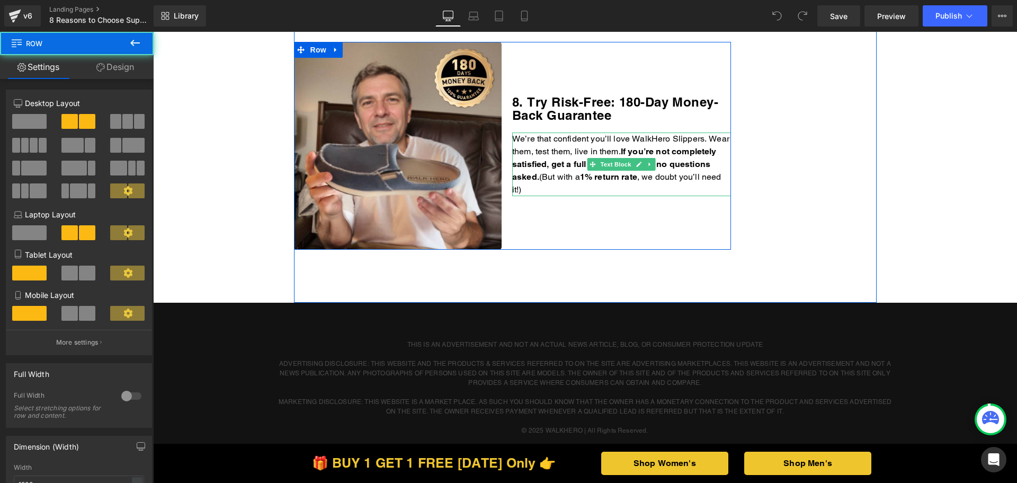
click at [604, 179] on p "We’re that confident you’ll love WalkHero Slippers. Wear them, test them, live …" at bounding box center [621, 164] width 219 height 64
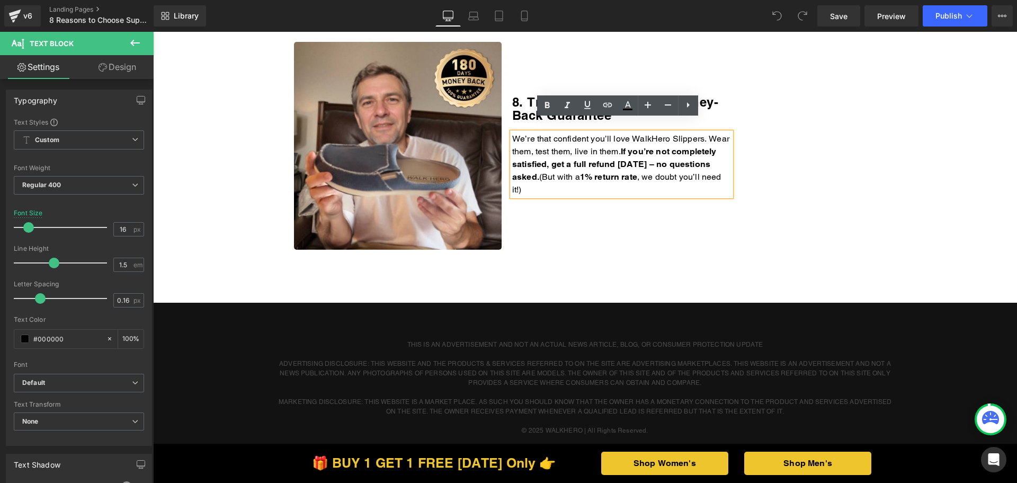
click at [602, 175] on p "We’re that confident you’ll love WalkHero Slippers. Wear them, test them, live …" at bounding box center [621, 164] width 219 height 64
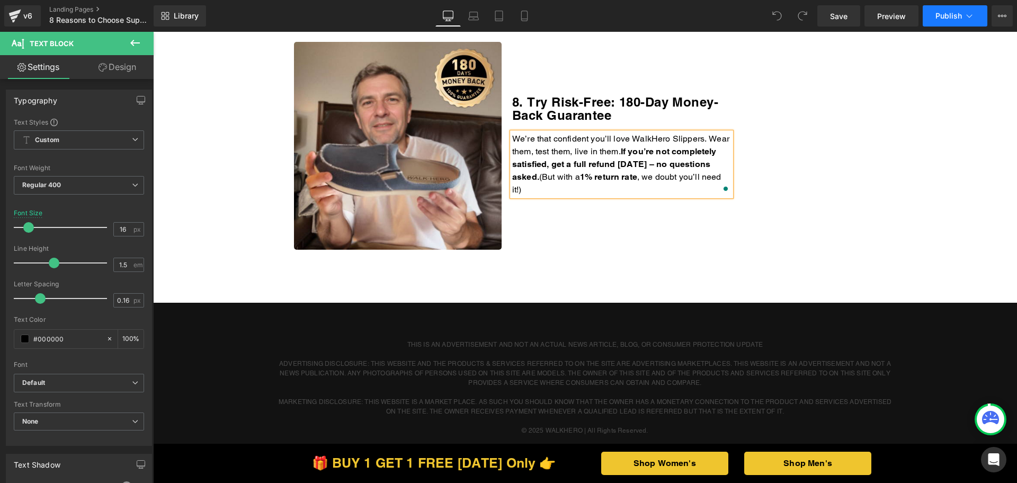
click at [950, 10] on button "Publish" at bounding box center [955, 15] width 65 height 21
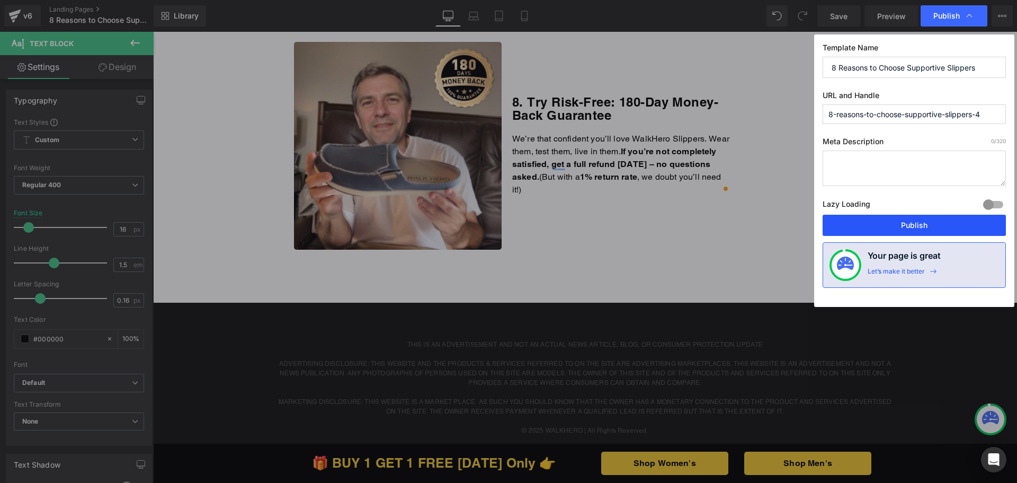
drag, startPoint x: 897, startPoint y: 223, endPoint x: 713, endPoint y: 149, distance: 198.0
click at [897, 223] on button "Publish" at bounding box center [914, 225] width 183 height 21
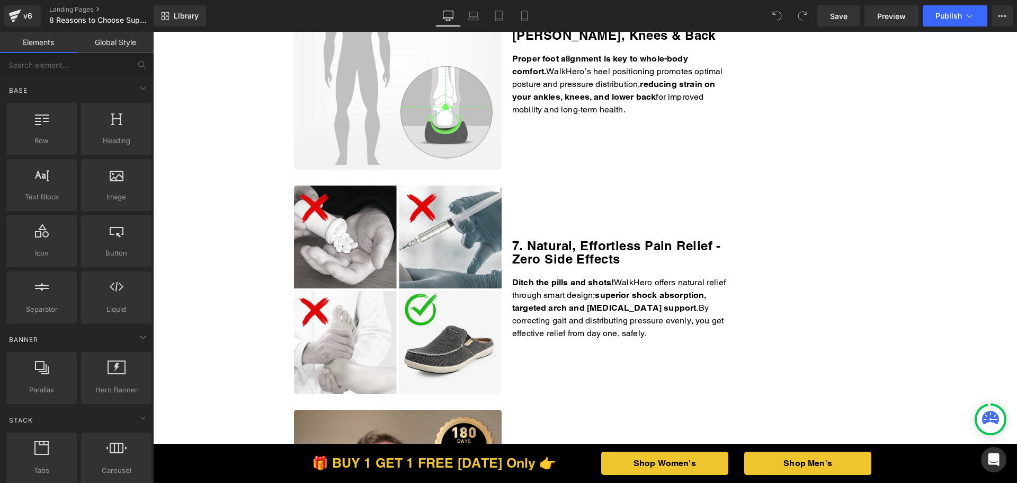
scroll to position [1642, 0]
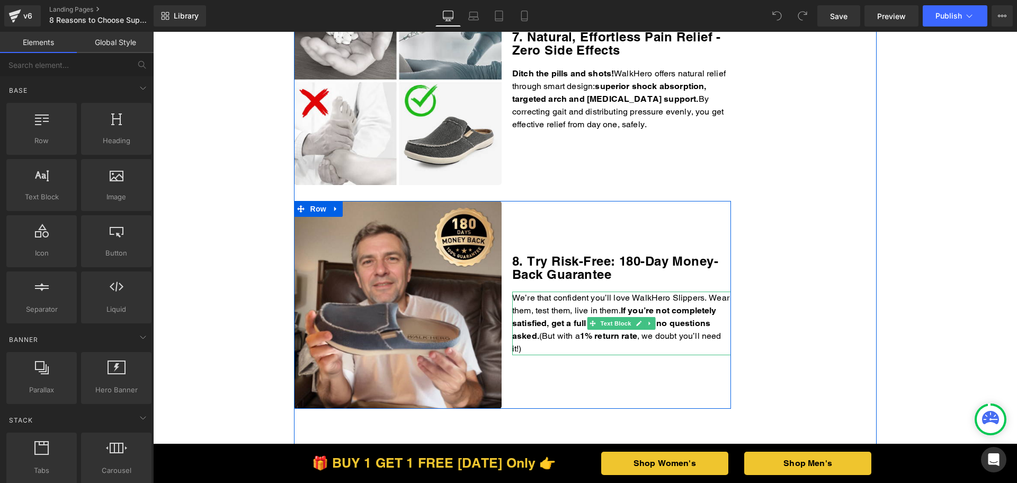
click at [588, 337] on p "We’re that confident you’ll love WalkHero Slippers. Wear them, test them, live …" at bounding box center [621, 323] width 219 height 64
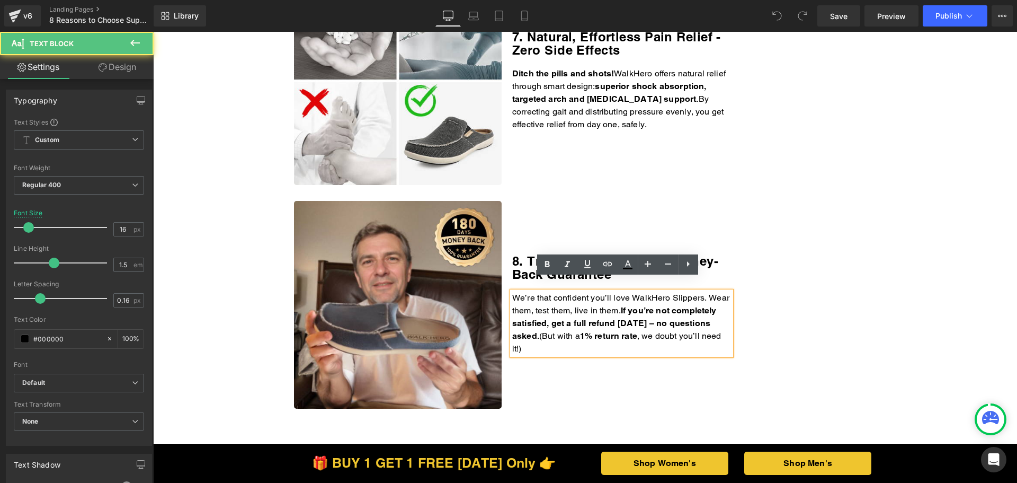
click at [585, 337] on p "We’re that confident you’ll love WalkHero Slippers. Wear them, test them, live …" at bounding box center [621, 323] width 219 height 64
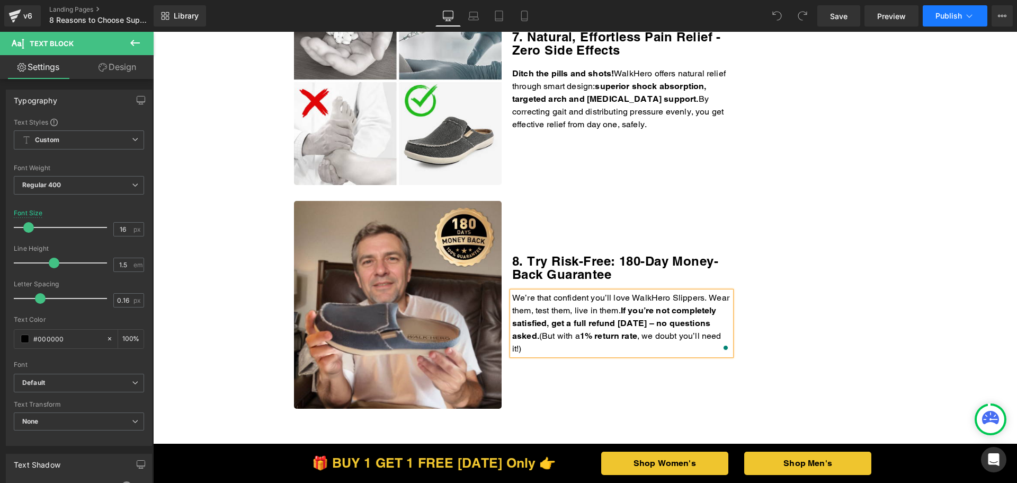
click at [937, 12] on span "Publish" at bounding box center [948, 16] width 26 height 8
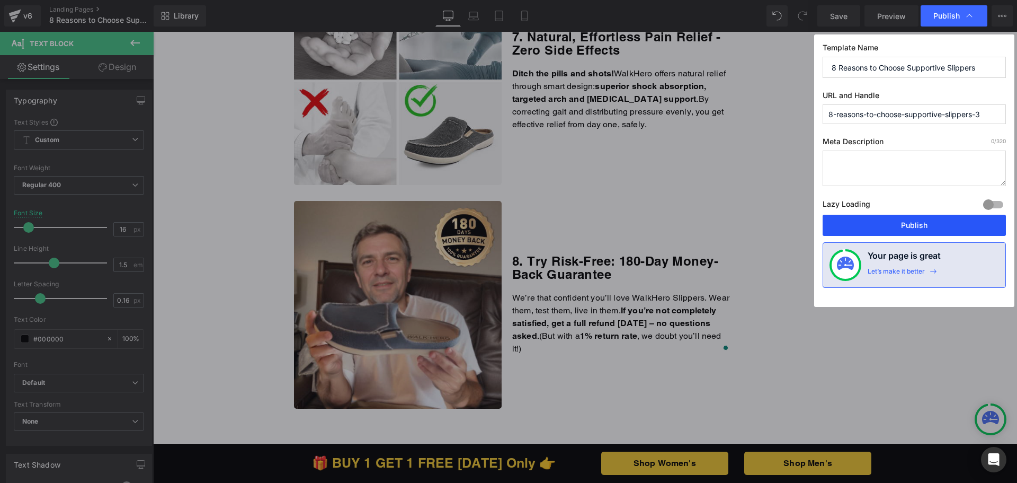
click at [886, 224] on button "Publish" at bounding box center [914, 225] width 183 height 21
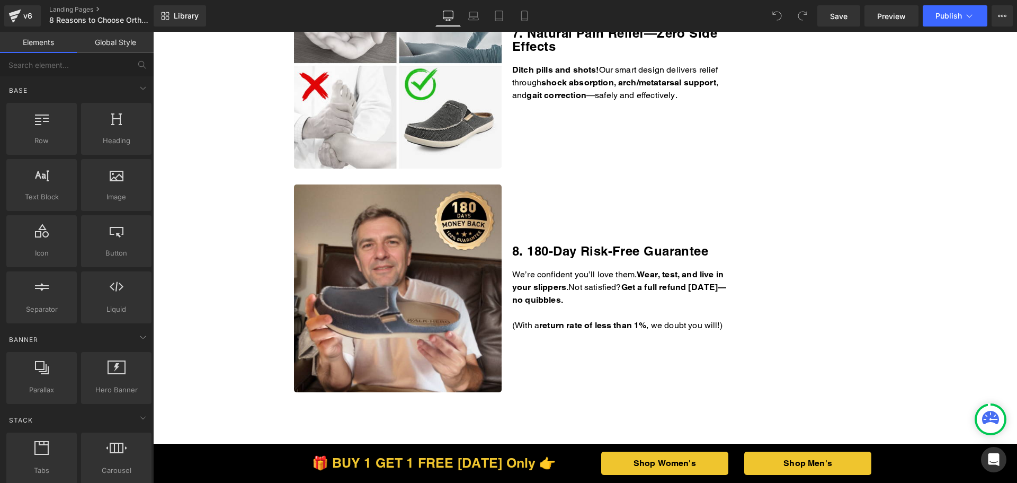
scroll to position [1748, 0]
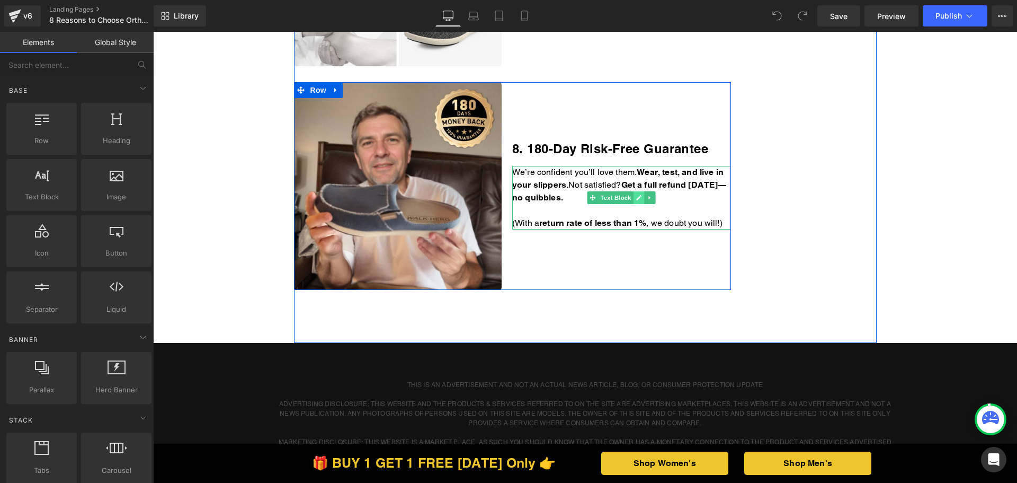
click at [634, 197] on link at bounding box center [639, 197] width 11 height 13
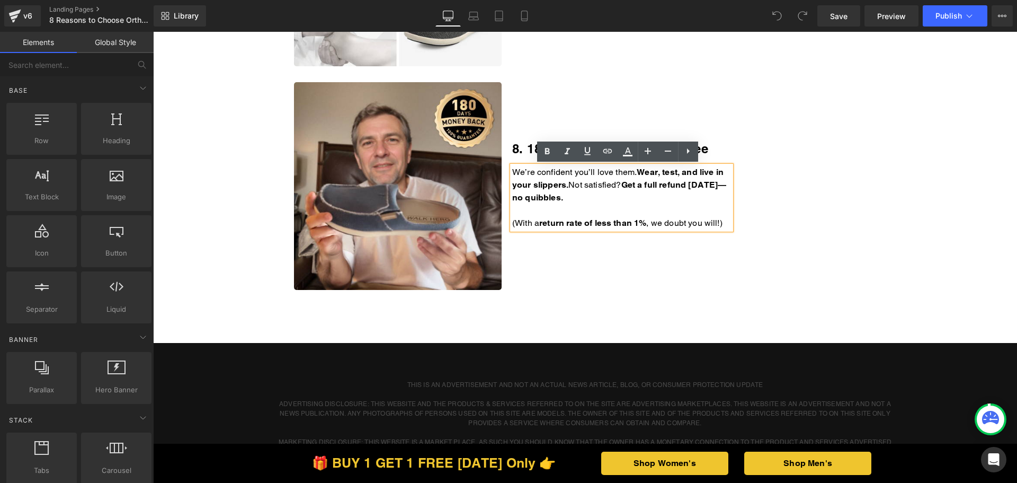
click at [626, 197] on p "We’re confident you’ll love them. Wear, test, and live in your slippers. Not sa…" at bounding box center [621, 185] width 219 height 38
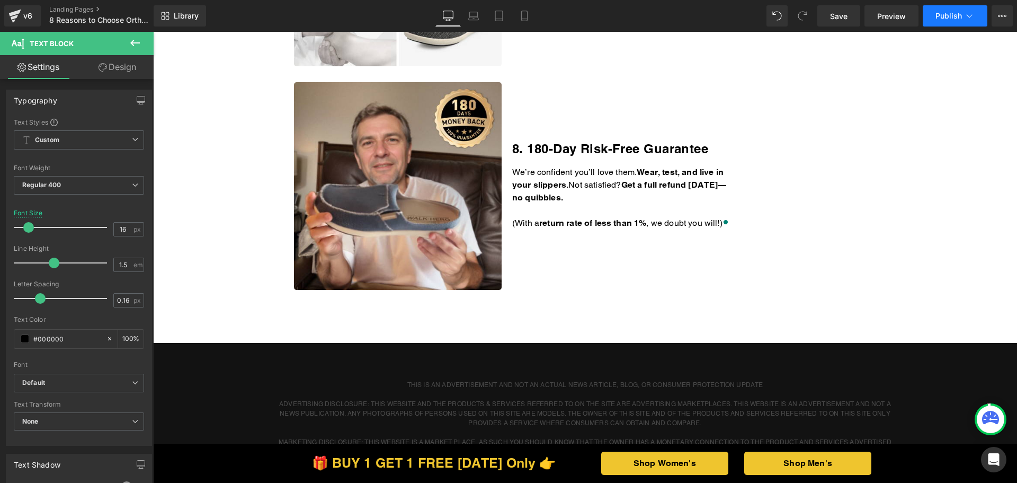
click at [967, 12] on icon at bounding box center [969, 16] width 11 height 11
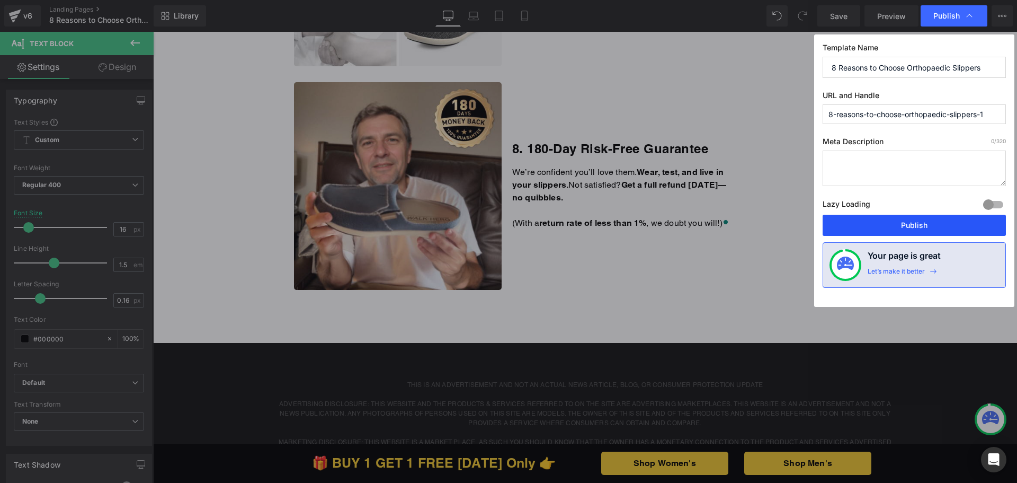
drag, startPoint x: 895, startPoint y: 224, endPoint x: 571, endPoint y: 449, distance: 394.0
click at [895, 224] on button "Publish" at bounding box center [914, 225] width 183 height 21
